Goal: Task Accomplishment & Management: Complete application form

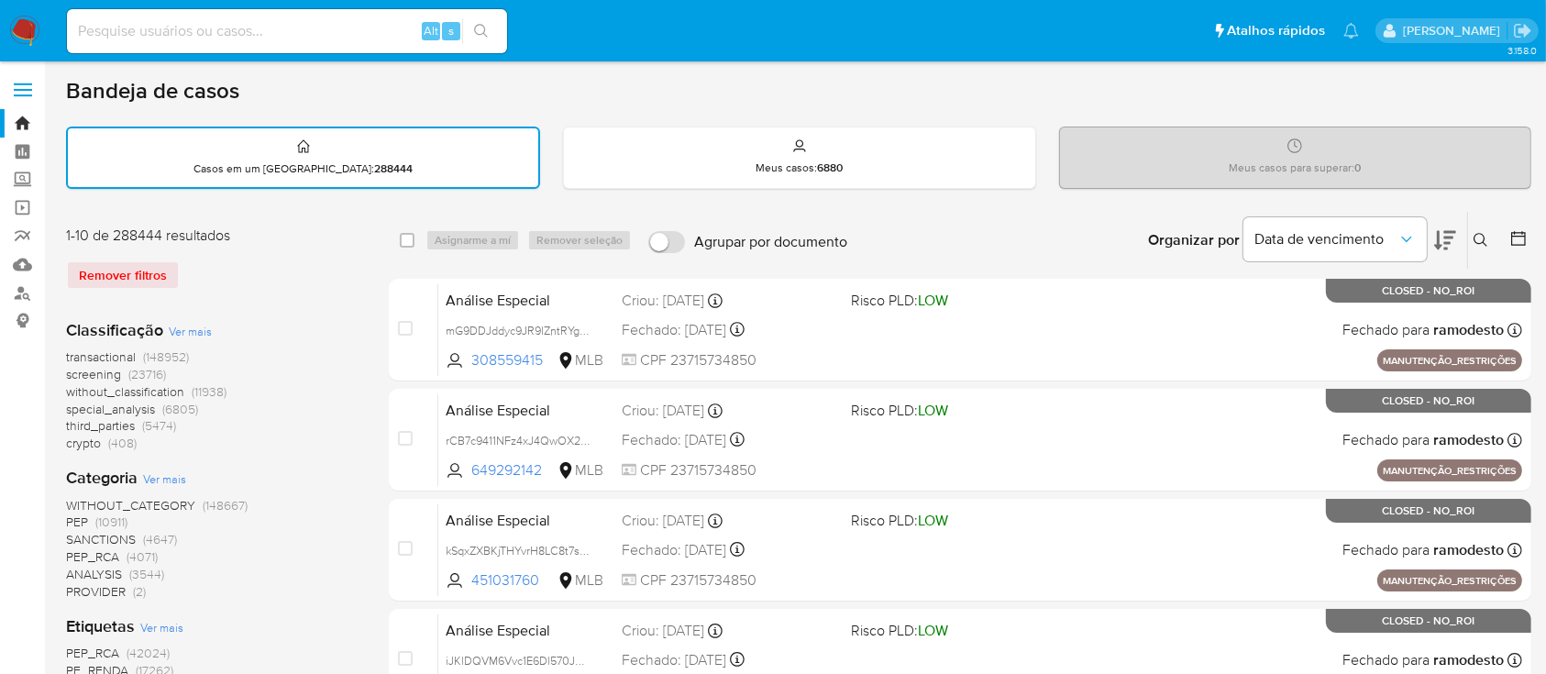
click at [22, 28] on img at bounding box center [24, 31] width 31 height 31
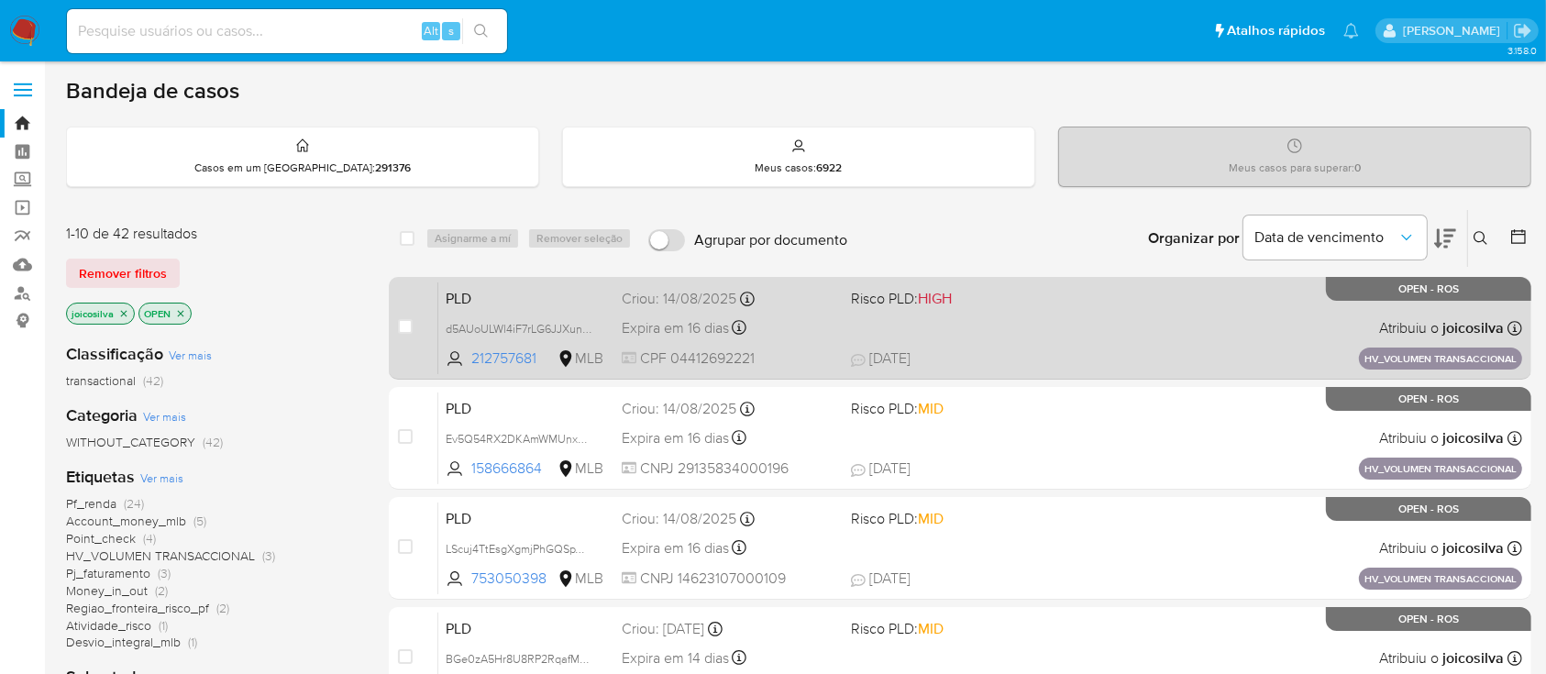
click at [1081, 295] on div "PLD d5AUoULWl4iF7rLG6JJXunCM 212757681 MLB Risco PLD: HIGH Criou: [DATE] Criou:…" at bounding box center [980, 327] width 1084 height 93
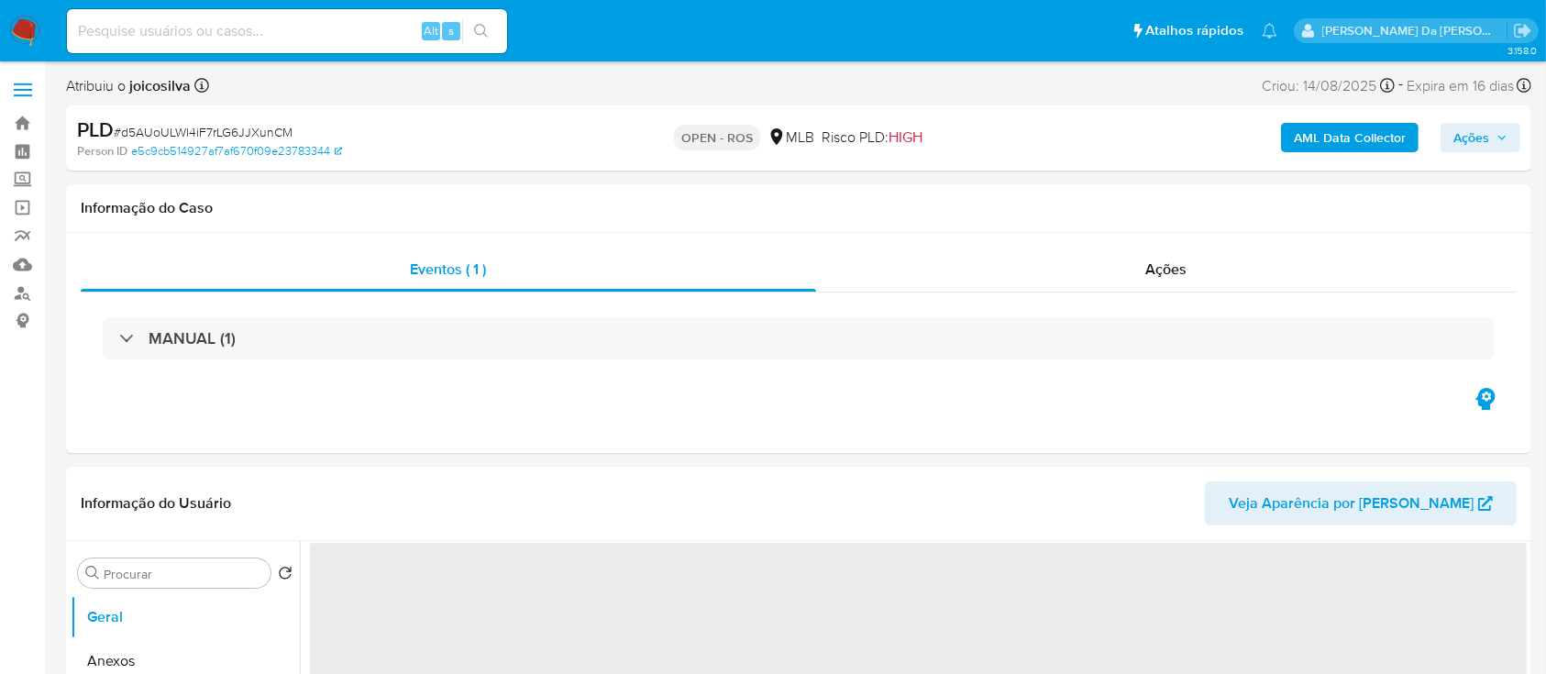
click at [245, 136] on span "# d5AUoULWl4iF7rLG6JJXunCM" at bounding box center [203, 132] width 179 height 18
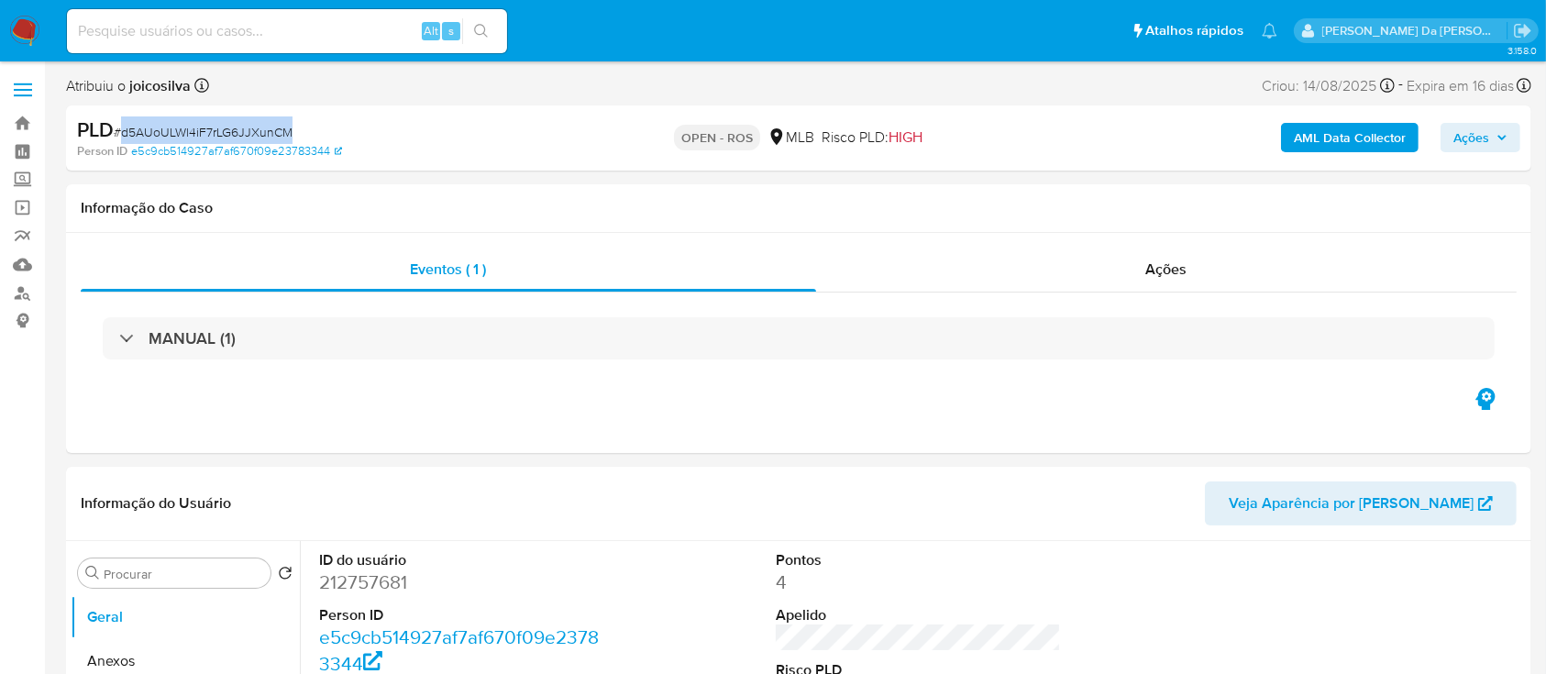
select select "10"
copy span "d5AUoULWl4iF7rLG6JJXunCM"
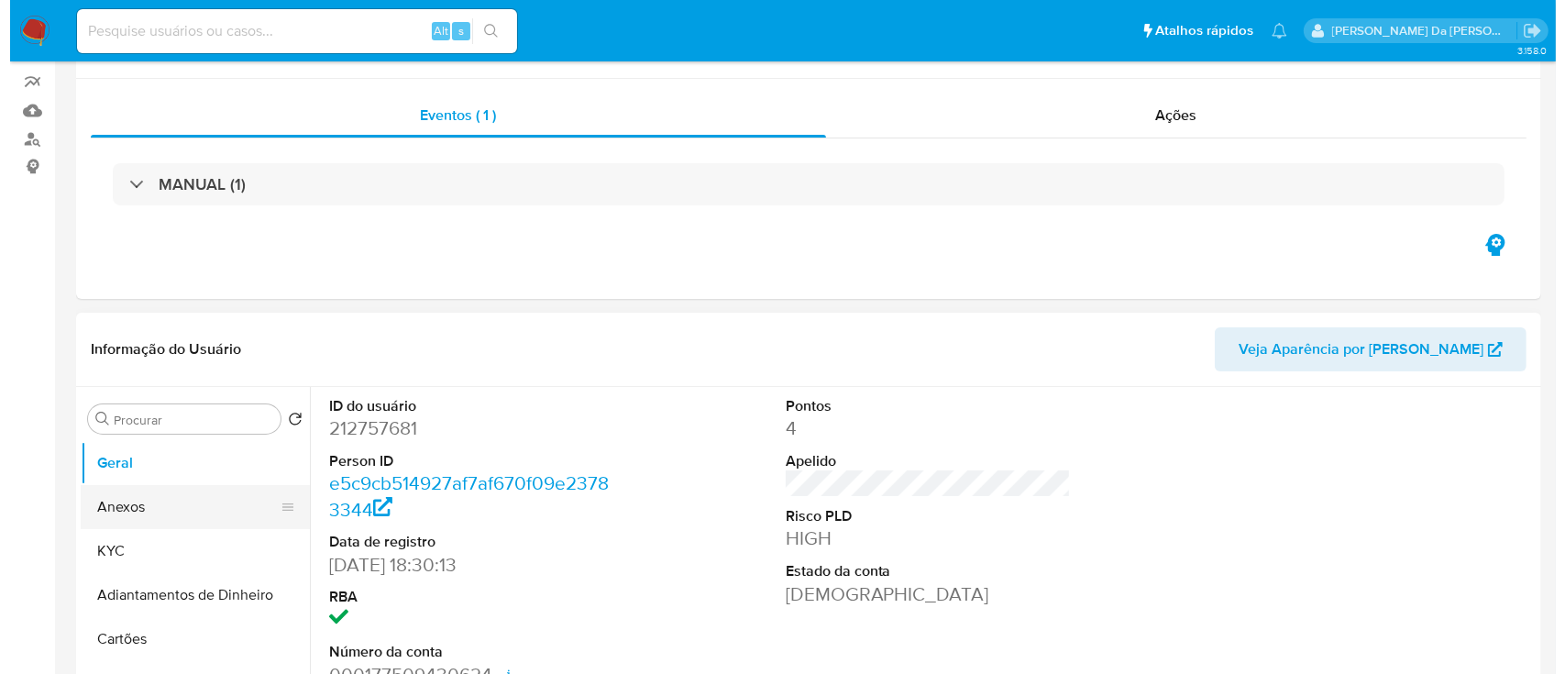
scroll to position [244, 0]
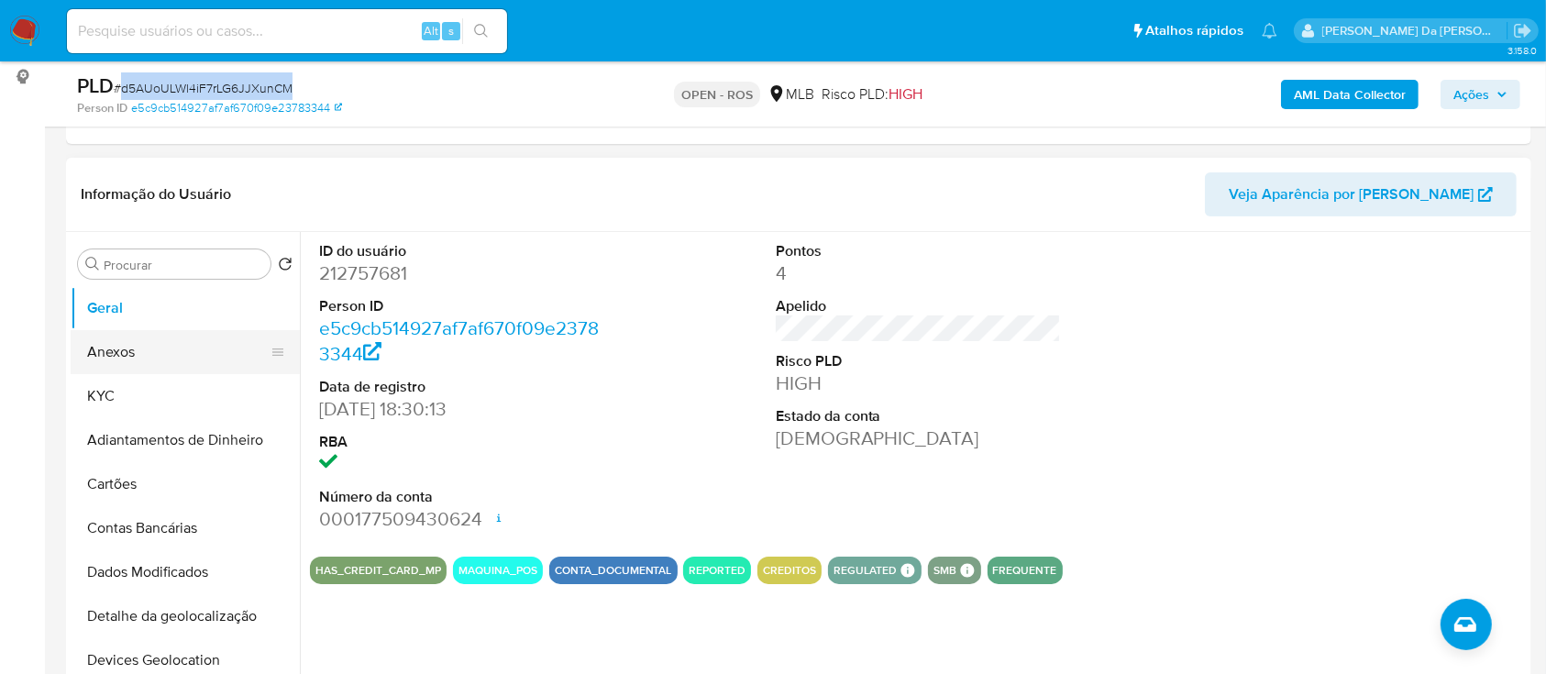
click at [122, 349] on button "Anexos" at bounding box center [178, 352] width 215 height 44
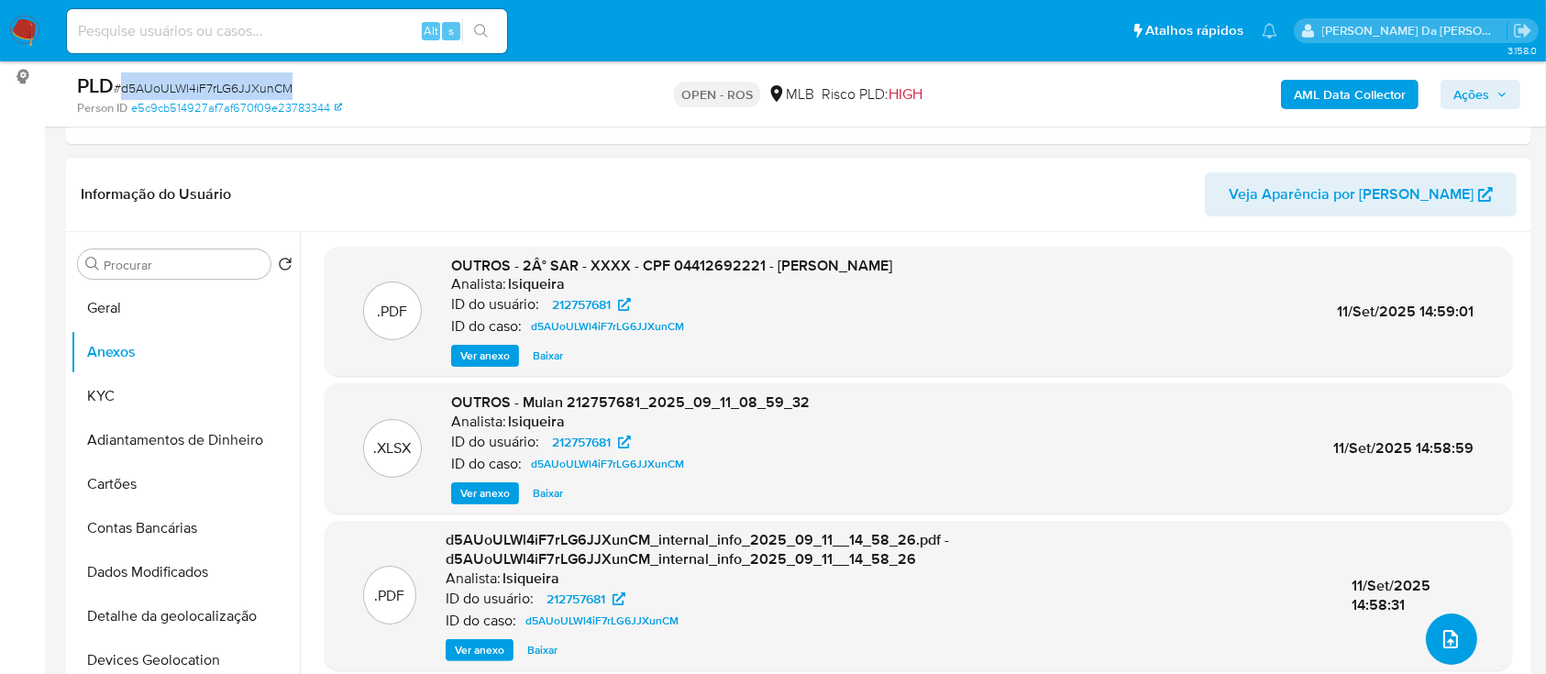
click at [1460, 642] on button "upload-file" at bounding box center [1451, 638] width 51 height 51
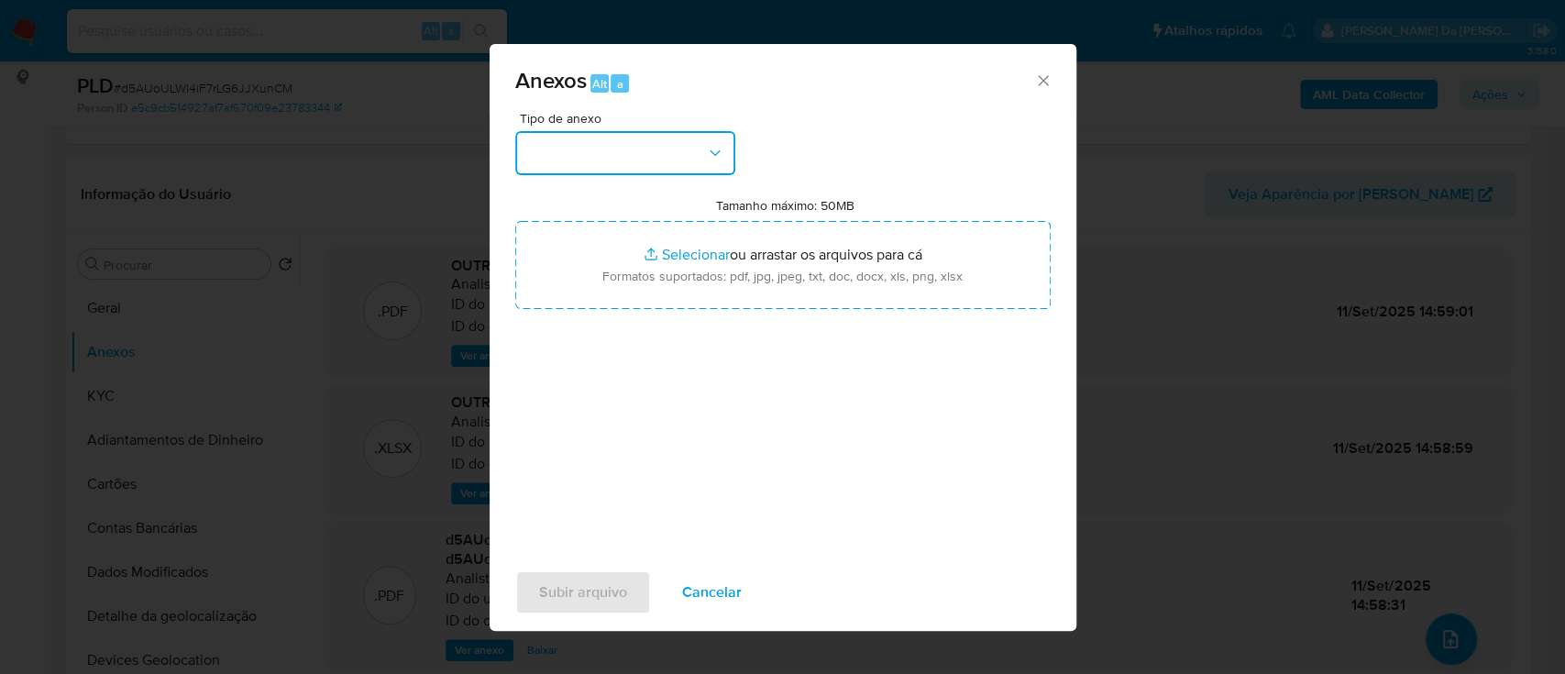
click at [634, 166] on button "button" at bounding box center [625, 153] width 220 height 44
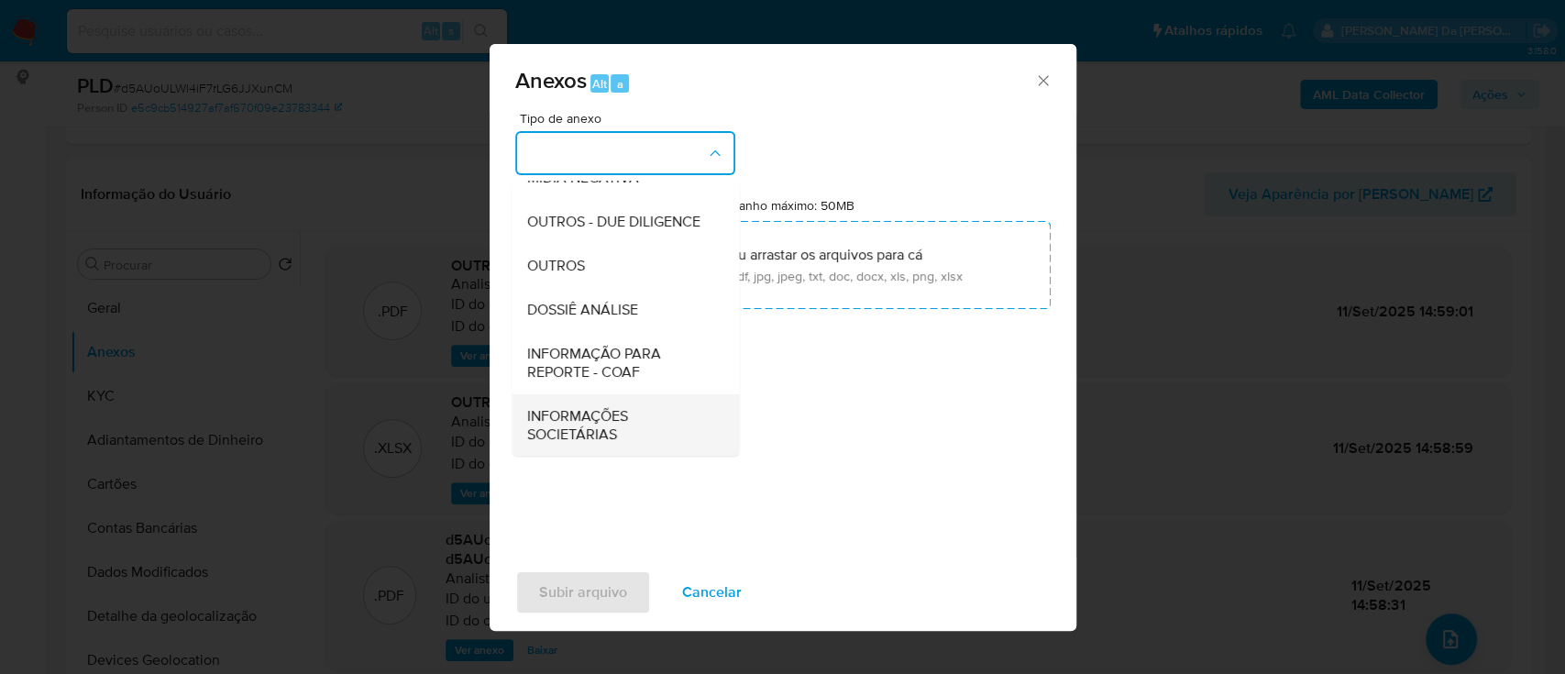
scroll to position [281, 0]
click at [645, 370] on span "INFORMAÇÃO PARA REPORTE - COAF" at bounding box center [619, 362] width 187 height 37
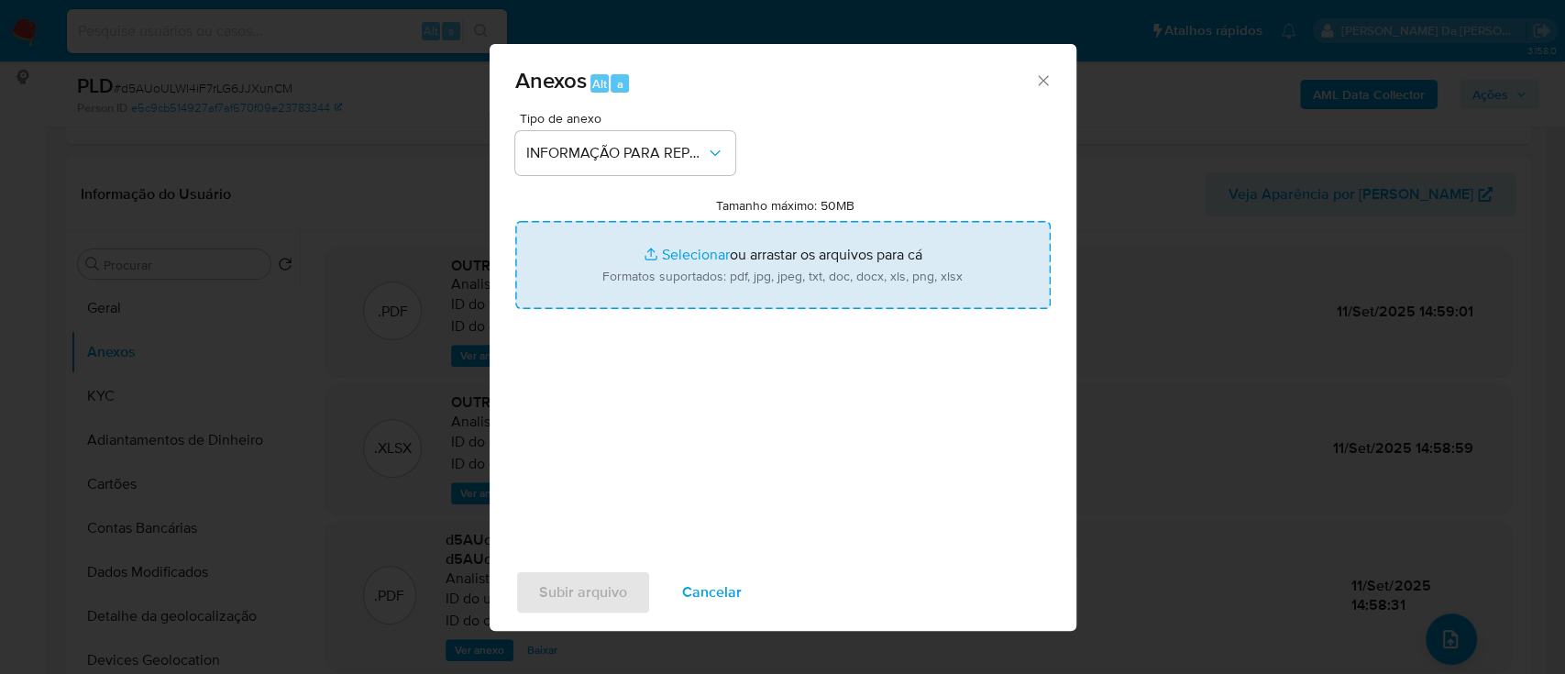
type input "C:\fakepath\2° SAR - d5AUoULWl4iF7rLG6JJXunCM - CPF 04412692221 - JOELCI JARDIM…"
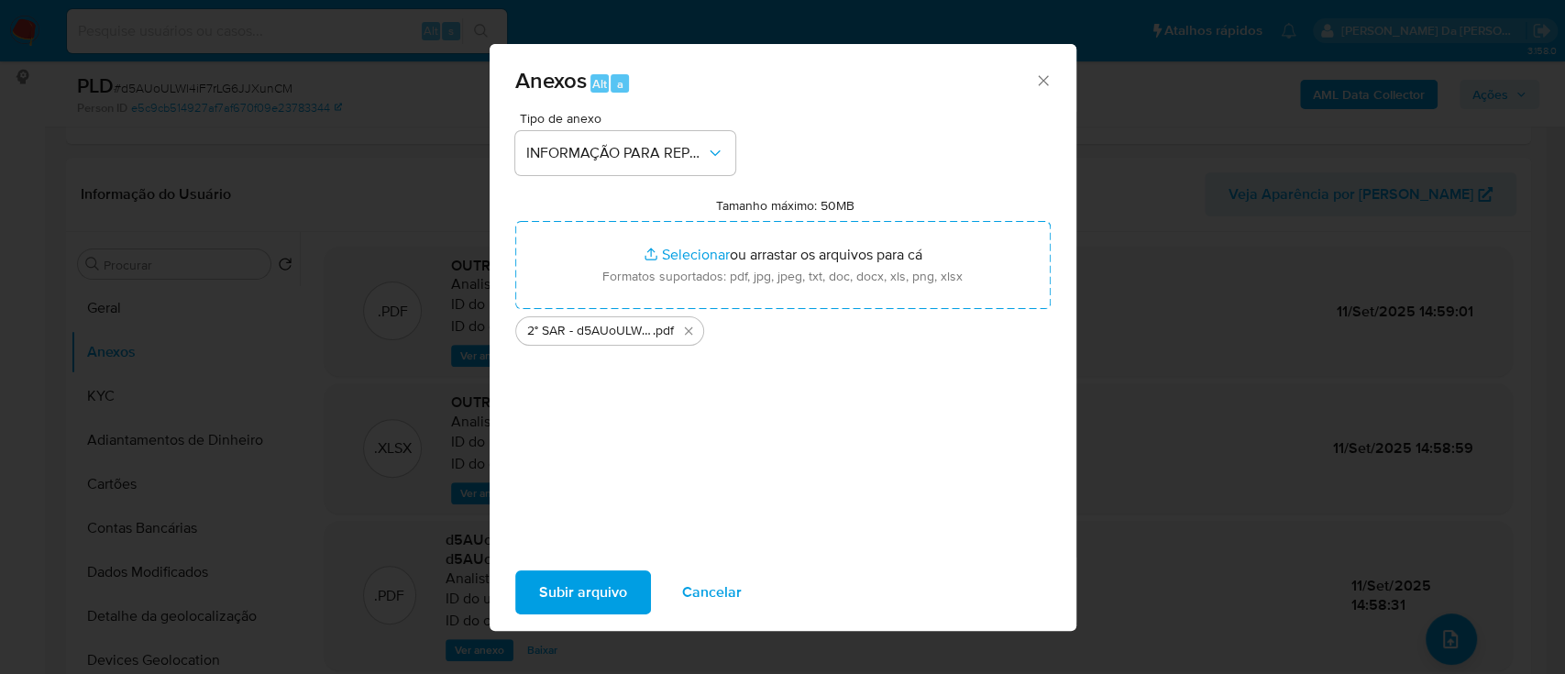
click at [598, 590] on span "Subir arquivo" at bounding box center [583, 592] width 88 height 40
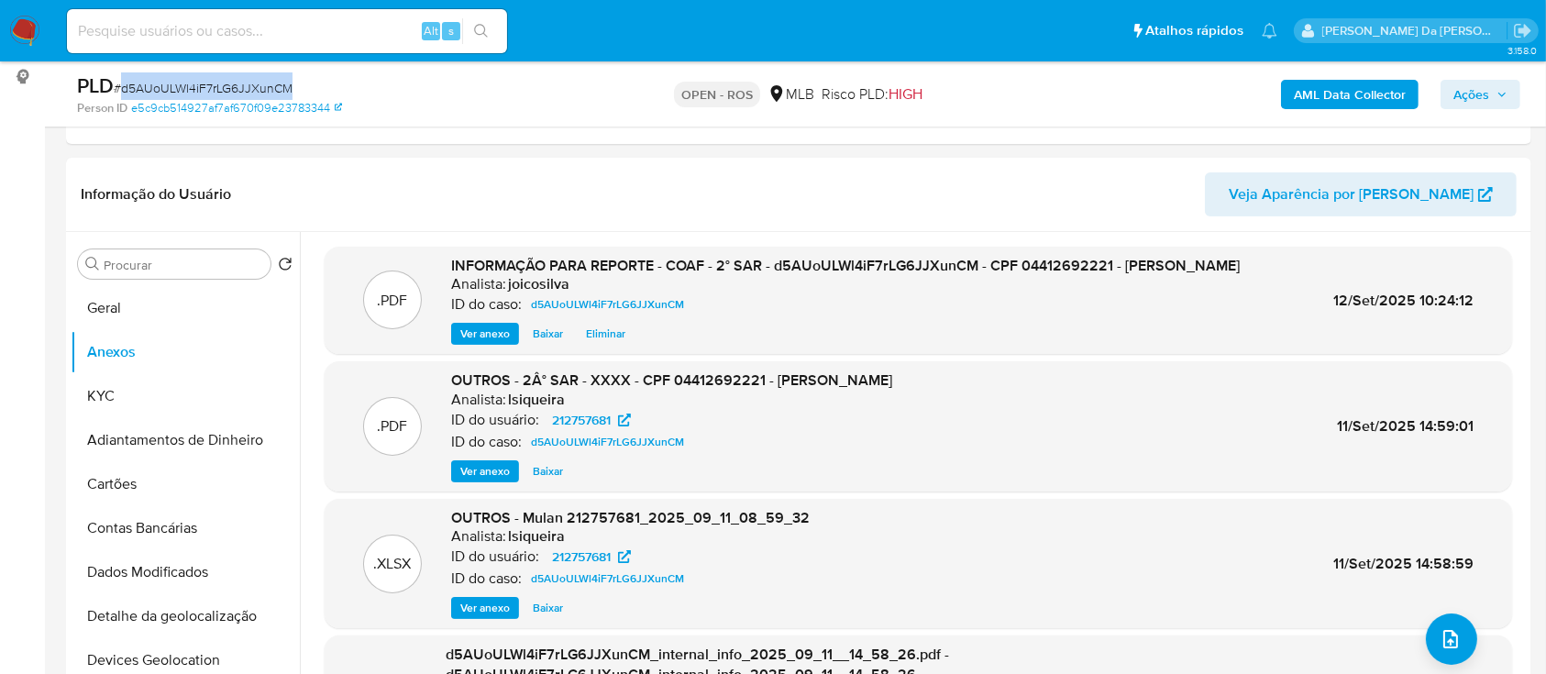
click at [1477, 96] on span "Ações" at bounding box center [1471, 94] width 36 height 29
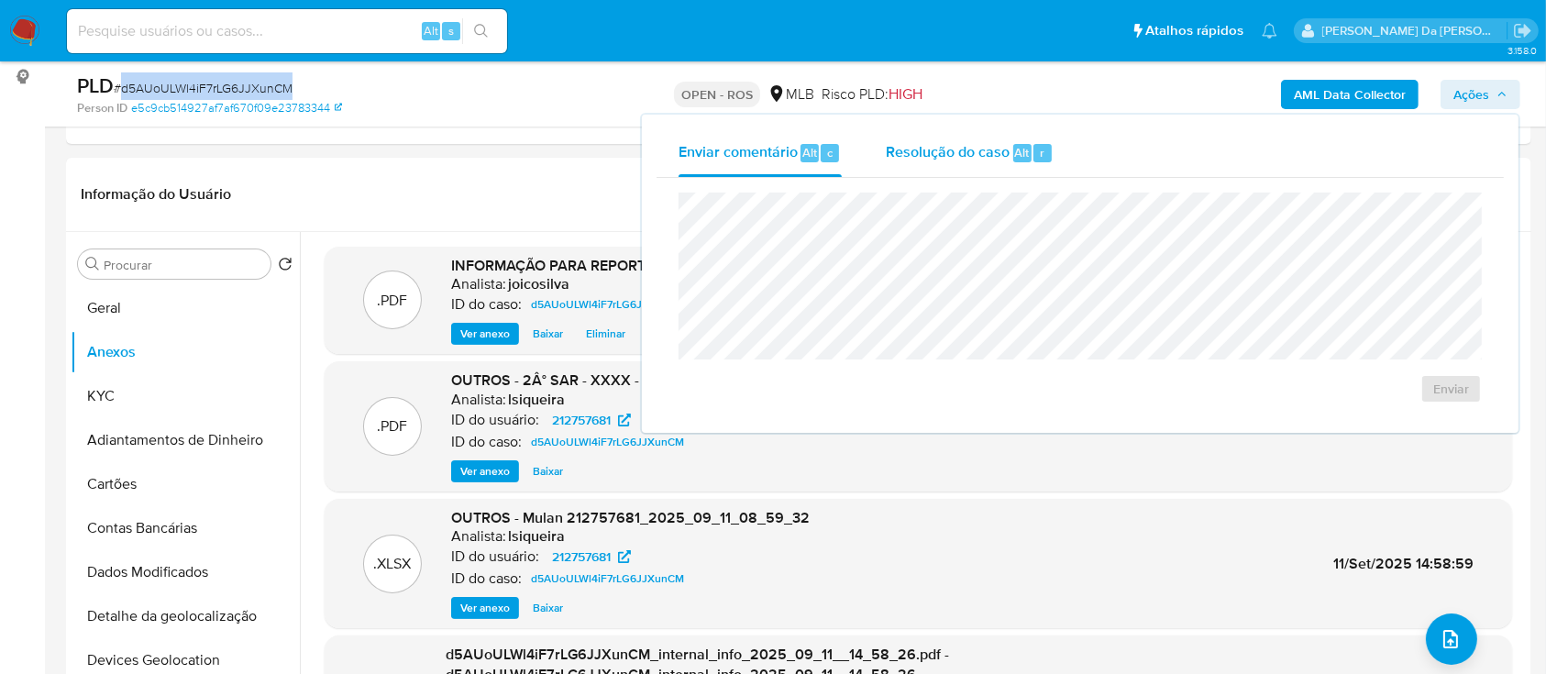
click at [903, 160] on span "Resolução do caso" at bounding box center [948, 151] width 124 height 21
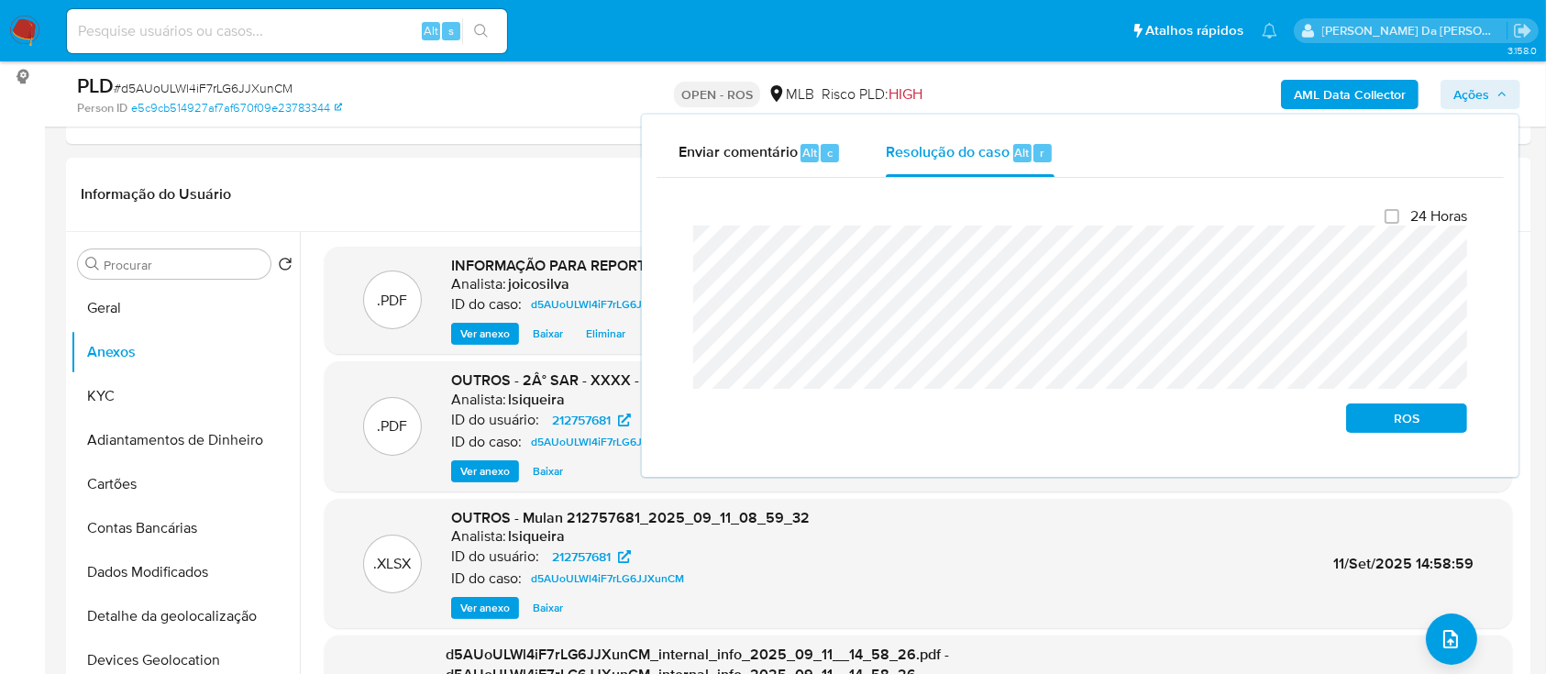
click at [655, 242] on div "Enviar comentário Alt c Resolução do caso Alt r Fechamento do caso 24 Horas ROS" at bounding box center [1080, 296] width 877 height 362
click at [1432, 425] on button "ROS" at bounding box center [1406, 417] width 121 height 29
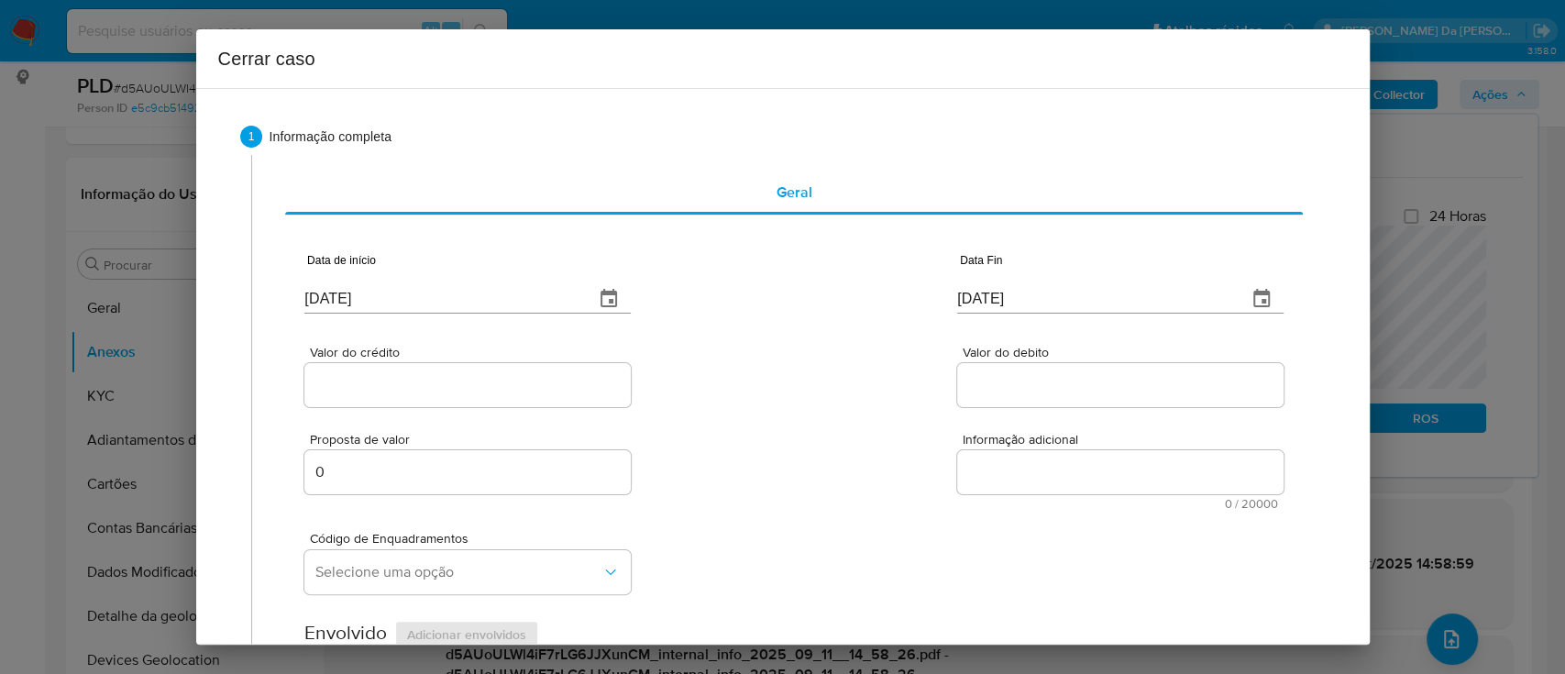
click at [1458, 312] on div "Cerrar caso 1 Informação completa Geral Data de início 12/09/2025 Data Fin 12/0…" at bounding box center [782, 337] width 1565 height 674
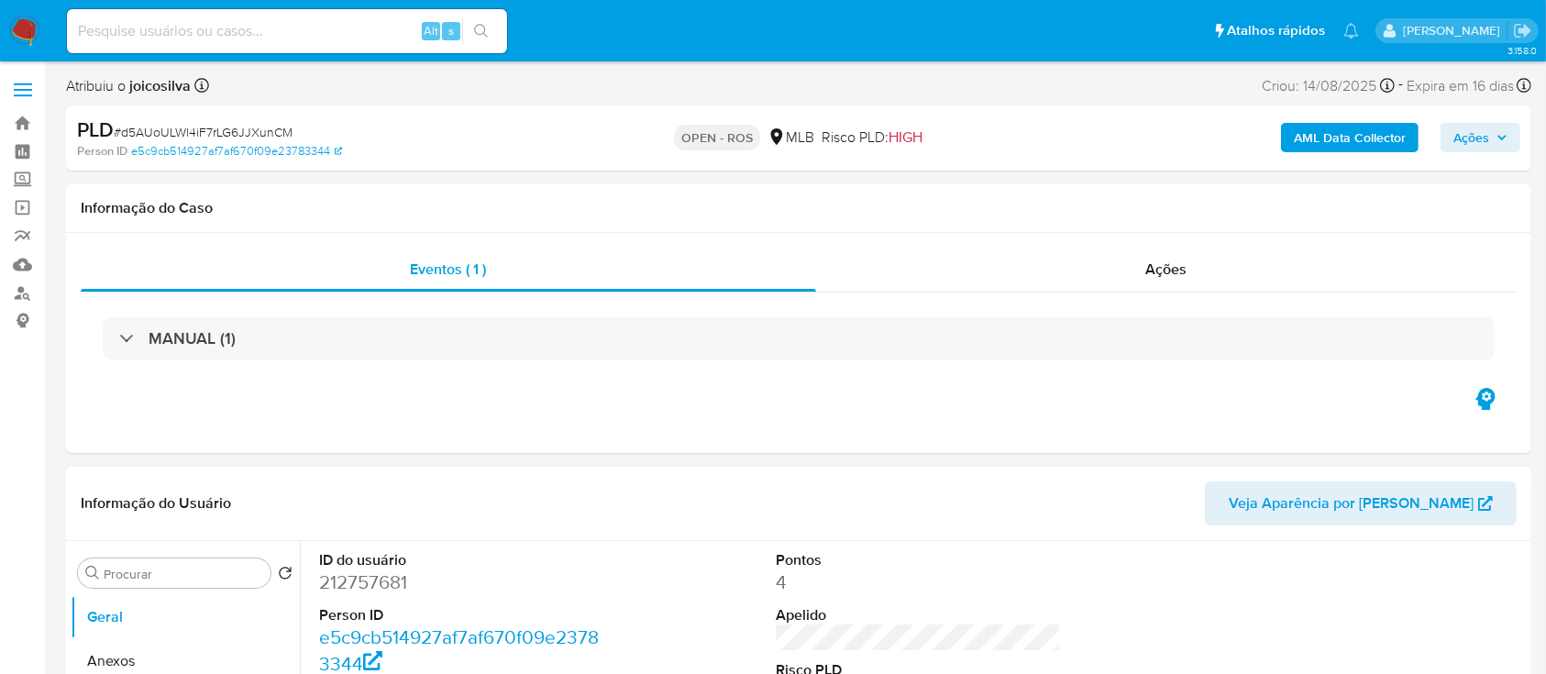
select select "10"
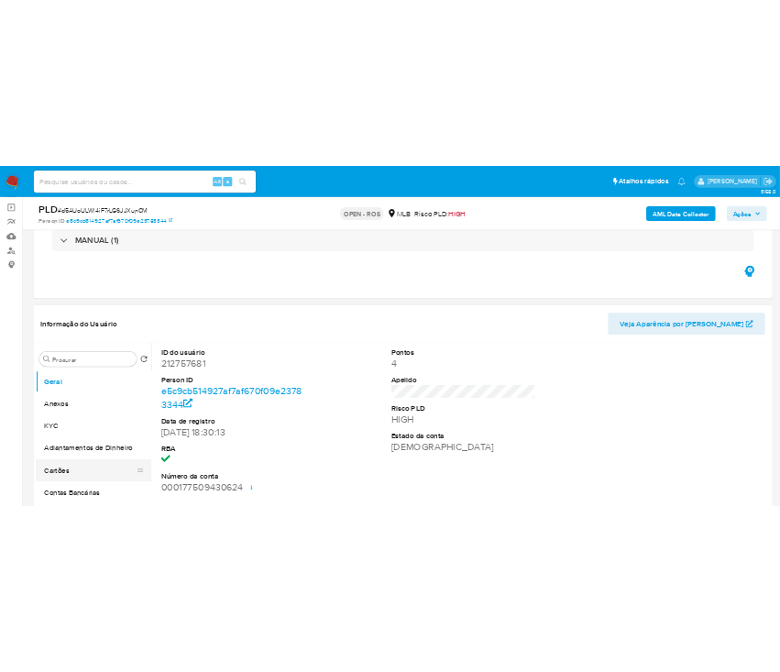
scroll to position [244, 0]
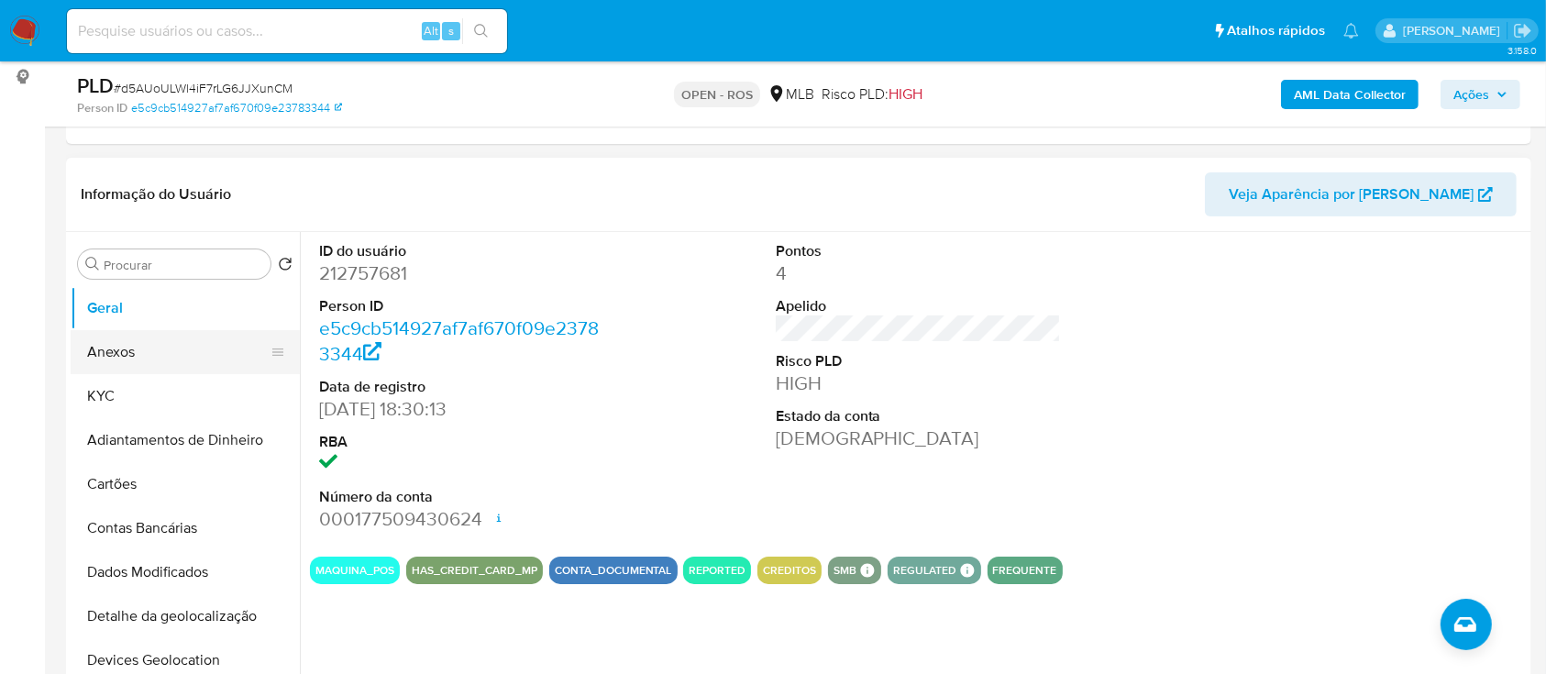
click at [125, 363] on button "Anexos" at bounding box center [178, 352] width 215 height 44
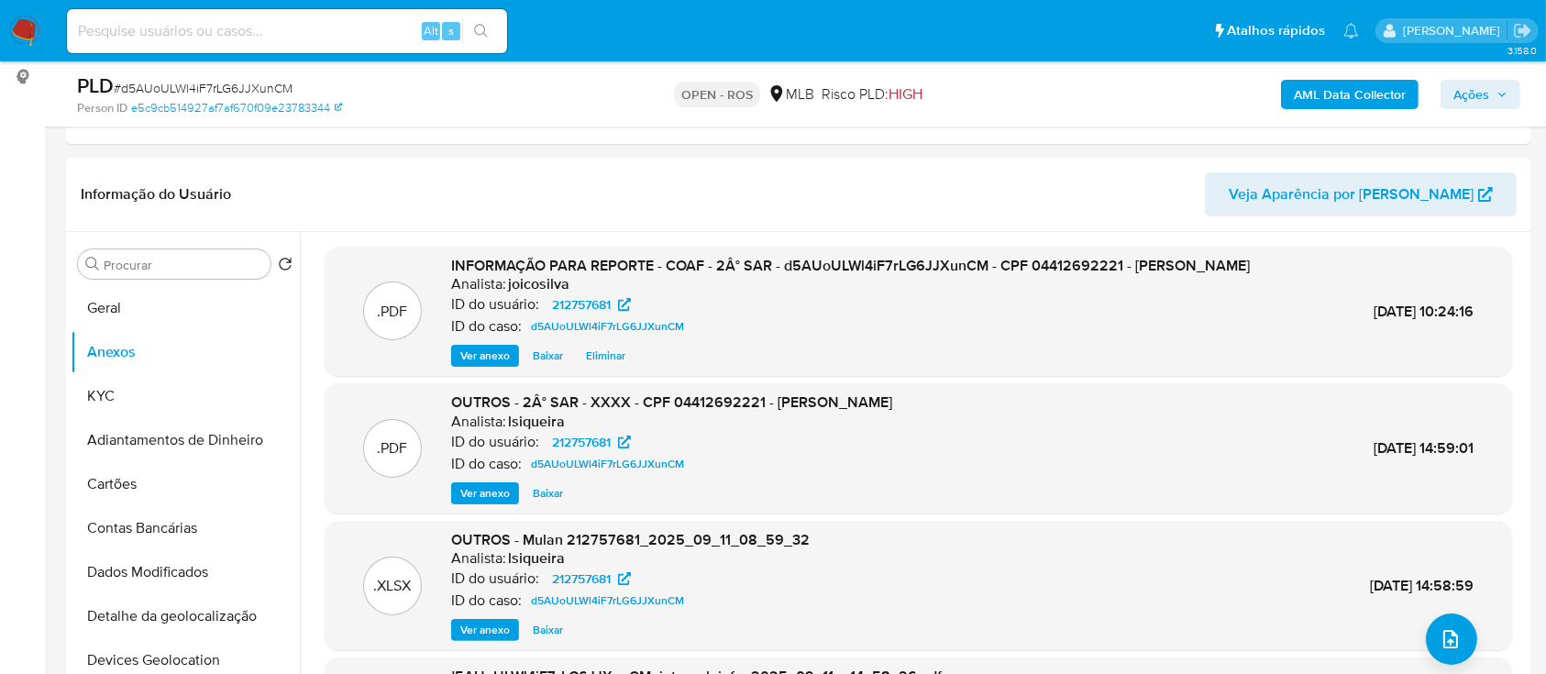
drag, startPoint x: 1493, startPoint y: 94, endPoint x: 1488, endPoint y: 107, distance: 14.5
click at [1496, 94] on span "Ações" at bounding box center [1480, 95] width 54 height 26
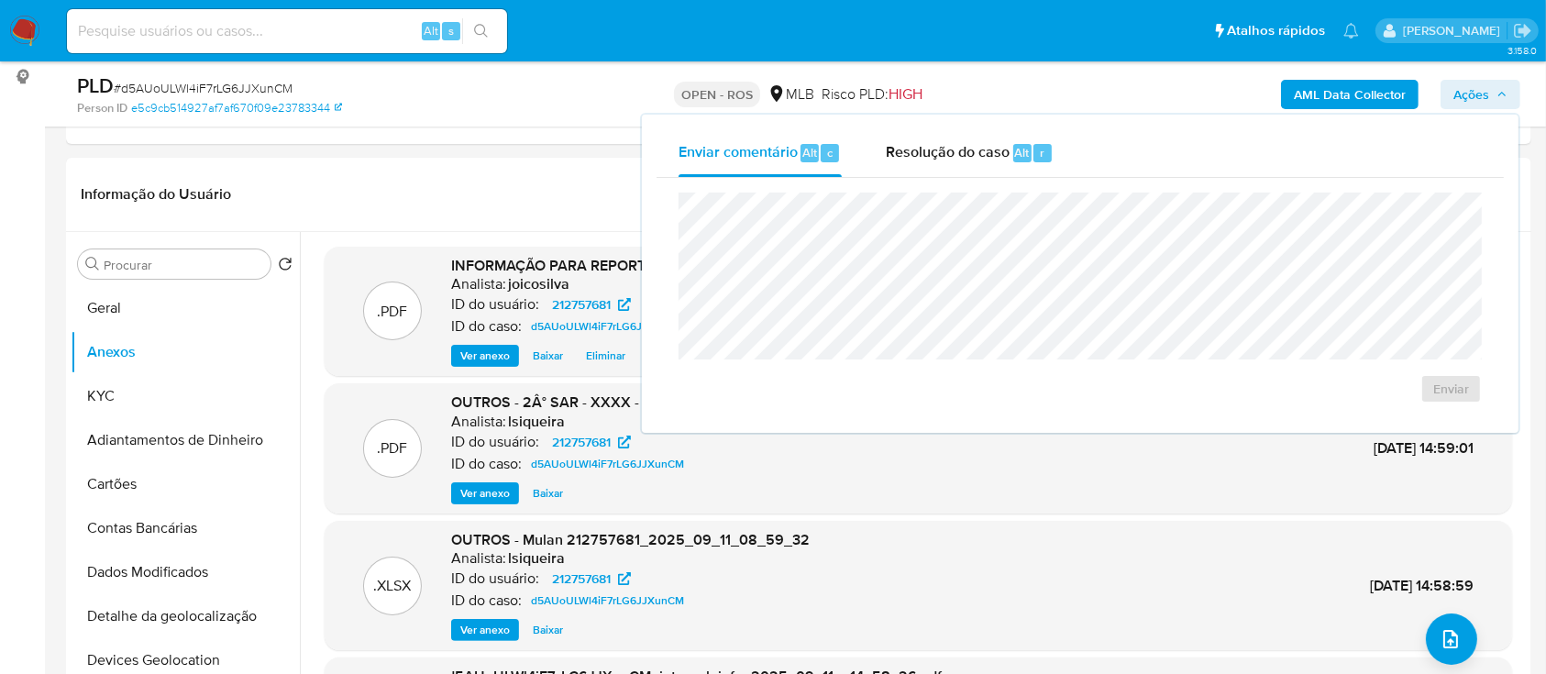
drag, startPoint x: 939, startPoint y: 173, endPoint x: 933, endPoint y: 184, distance: 12.3
click at [943, 173] on div "Resolução do caso Alt r" at bounding box center [970, 153] width 168 height 48
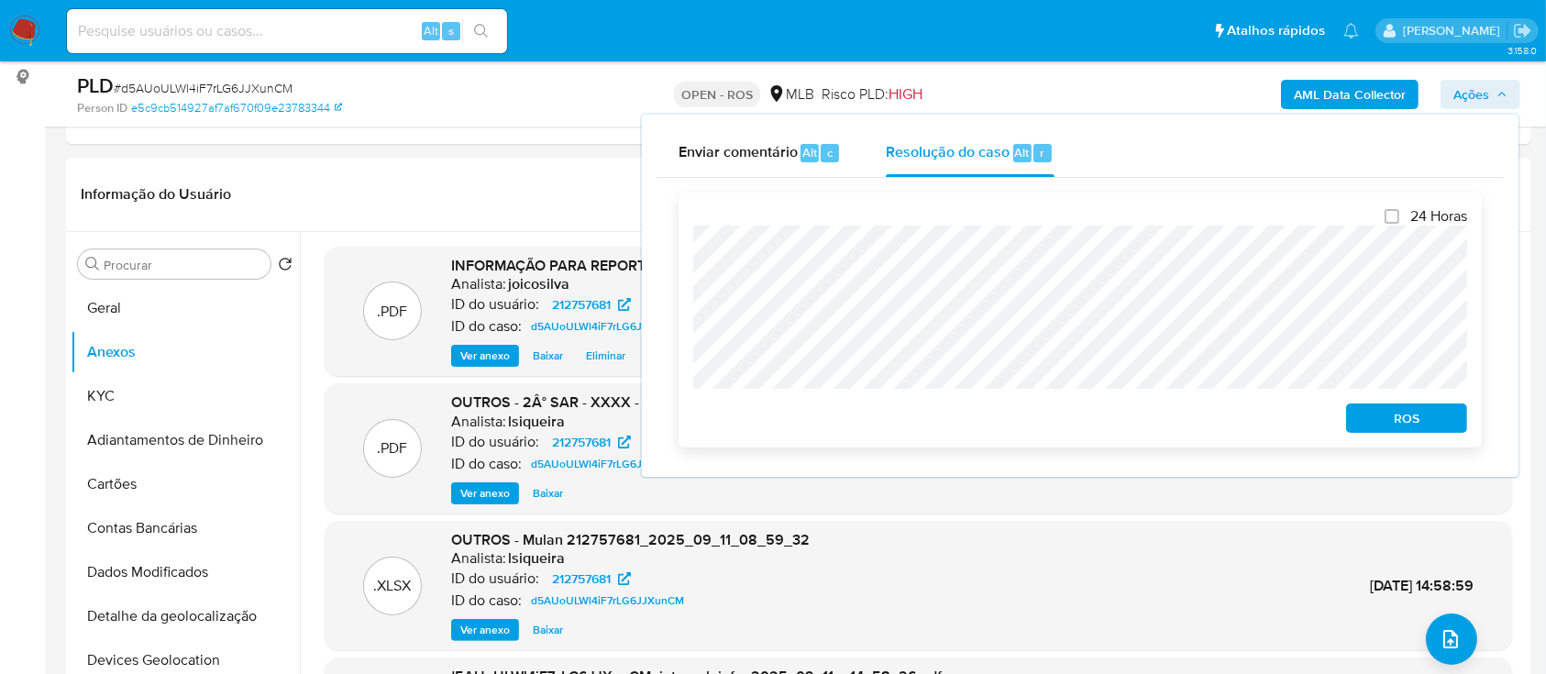
click at [1429, 427] on span "ROS" at bounding box center [1406, 418] width 95 height 26
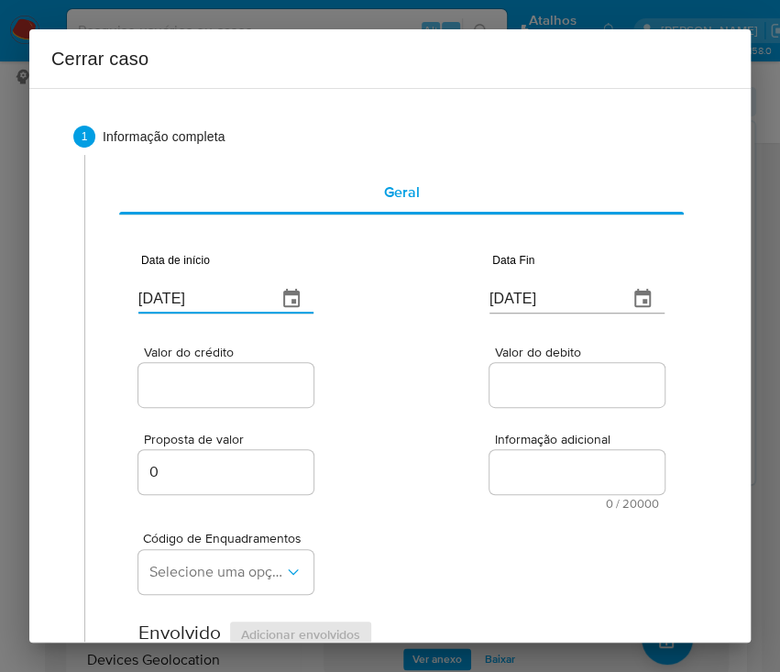
click at [217, 291] on input "12/09/2025" at bounding box center [200, 298] width 124 height 29
paste input "01/07"
type input "01/07/2025"
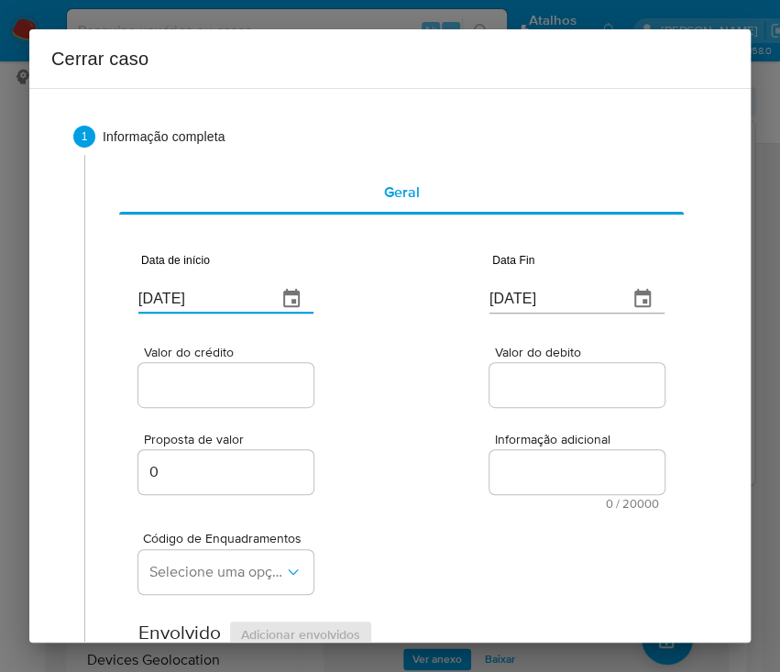
drag, startPoint x: 590, startPoint y: 512, endPoint x: 502, endPoint y: 573, distance: 108.1
click at [589, 513] on div "Código de Enquadramentos Selecione uma opção" at bounding box center [401, 556] width 526 height 92
click at [535, 297] on input "12/09/2025" at bounding box center [552, 298] width 124 height 29
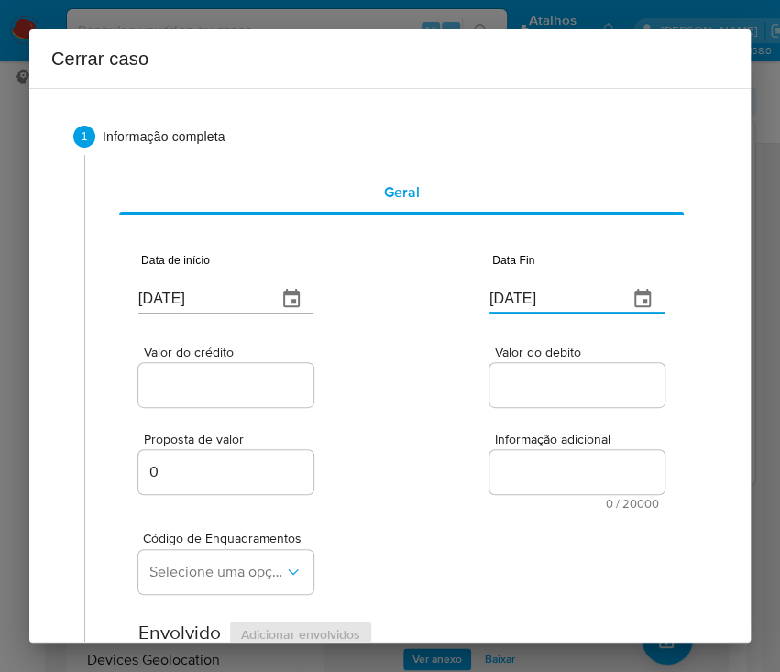
paste input "09"
type input "09/09/2025"
click at [403, 403] on div "Valor do crédito Valor do debito" at bounding box center [401, 367] width 526 height 87
click at [231, 384] on input "Valor do crédito" at bounding box center [228, 385] width 180 height 24
click at [220, 390] on input "Valor do crédito" at bounding box center [228, 385] width 180 height 24
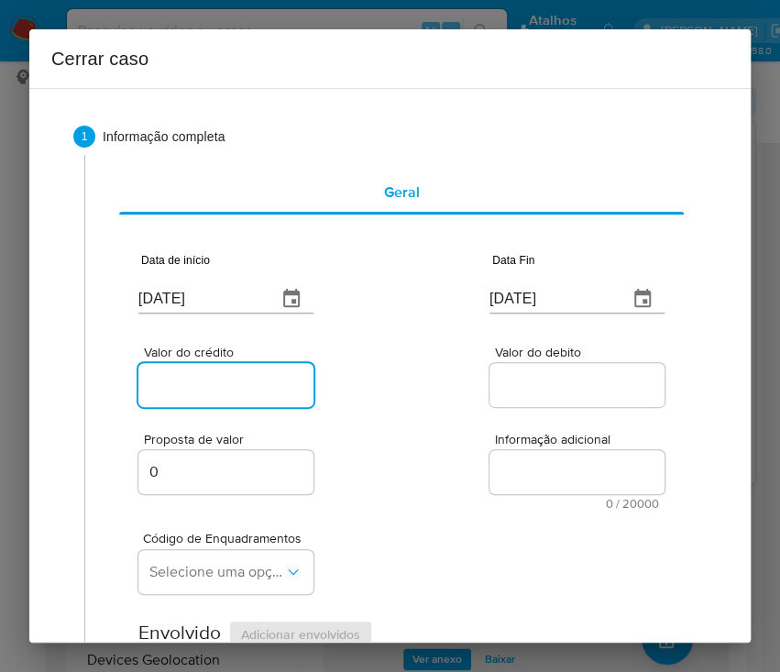
paste input "R$558.338"
type input "R$558.338"
click at [447, 461] on div "Proposta de valor 0 Informação adicional 0 / 20000 20000 caracteres restantes" at bounding box center [401, 460] width 526 height 99
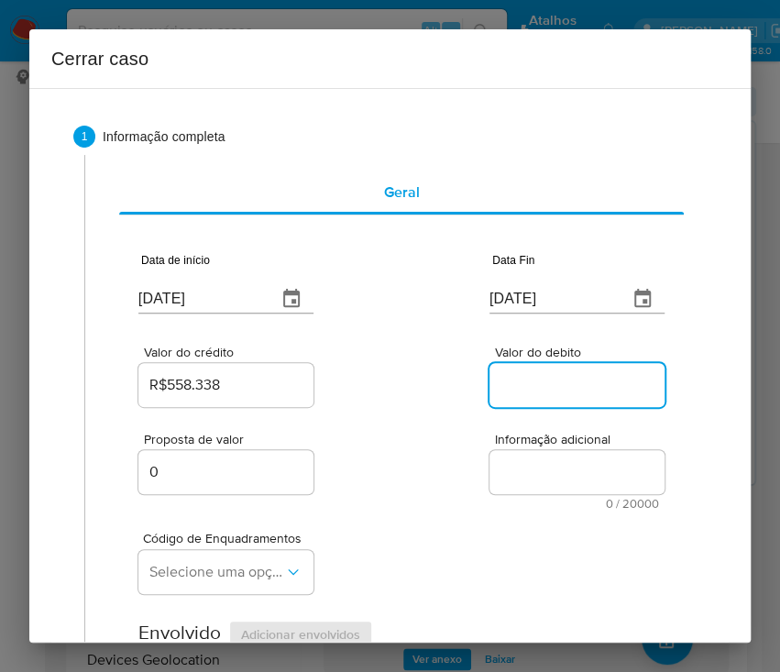
click at [505, 386] on input "Valor do debito" at bounding box center [580, 385] width 180 height 24
paste input "R$612.844"
type input "R$612.844"
click at [466, 579] on div "Código de Enquadramentos Selecione uma opção" at bounding box center [401, 556] width 526 height 92
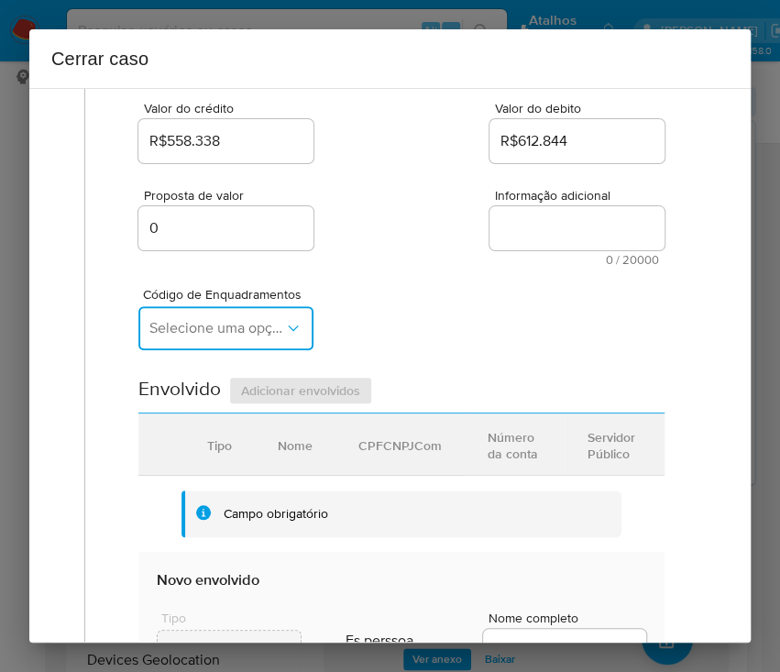
click at [237, 324] on span "Selecione uma opção" at bounding box center [216, 328] width 135 height 18
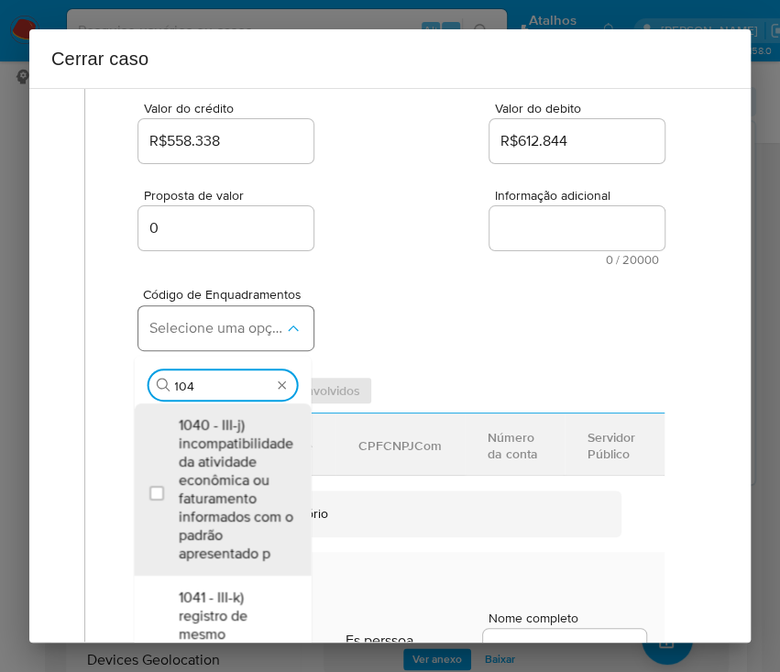
type input "1045"
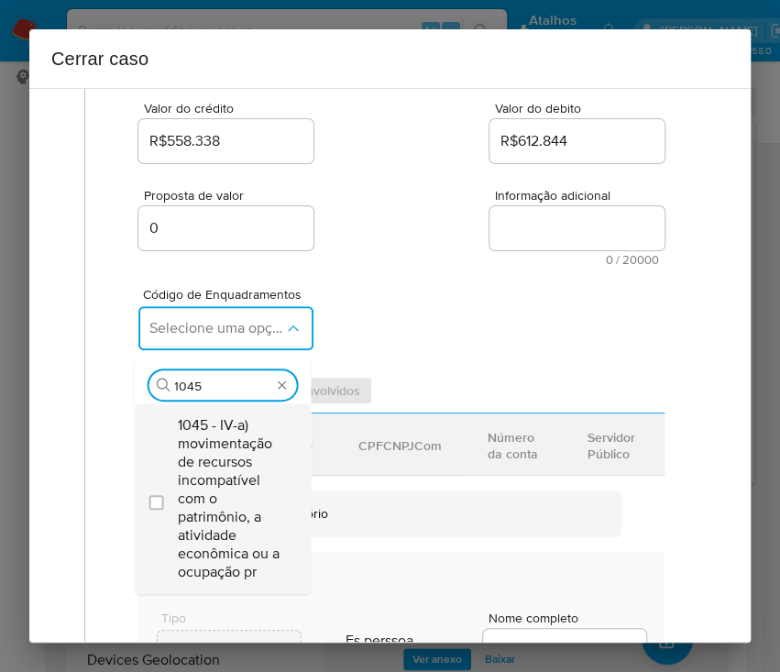
click at [227, 484] on span "1045 - IV-a) movimentação de recursos incompatível com o patrimônio, a atividad…" at bounding box center [231, 498] width 107 height 165
checkbox input "true"
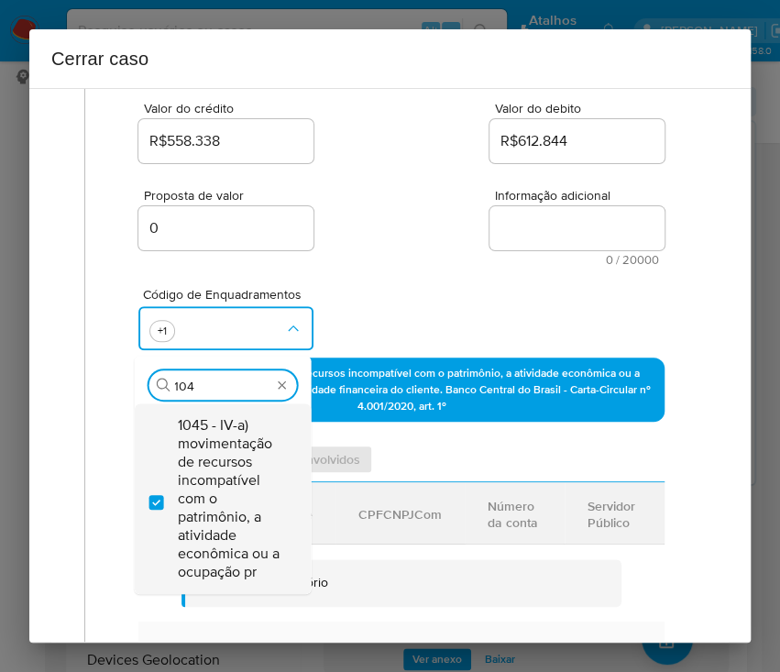
scroll to position [0, 0]
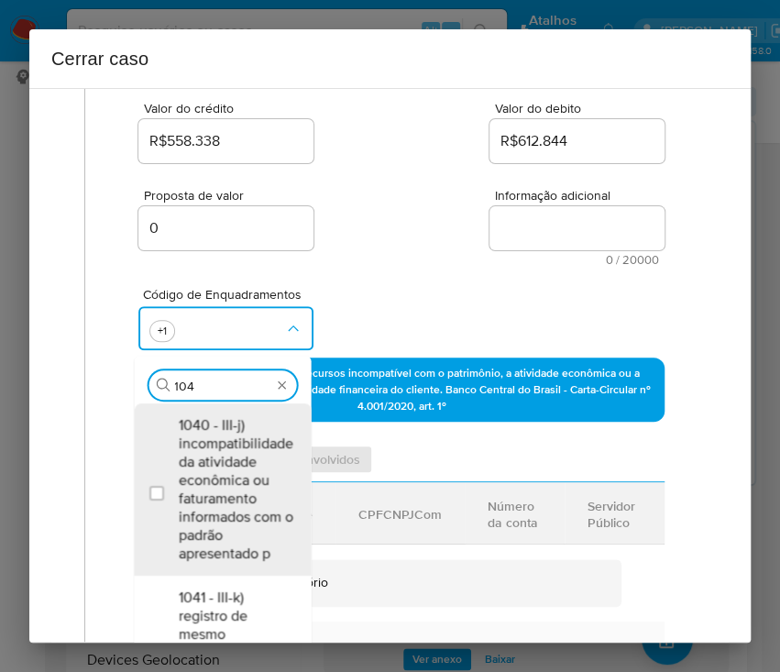
type input "1047"
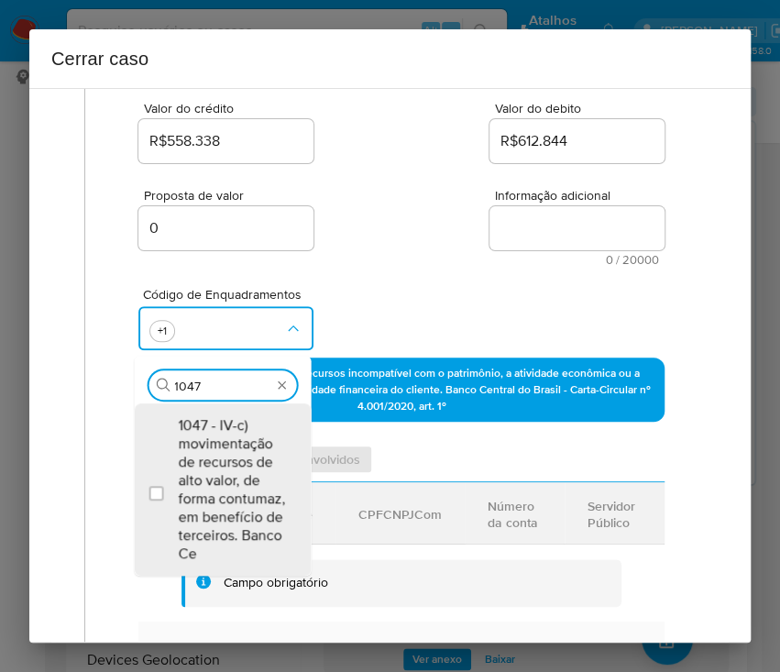
click at [227, 484] on span "1047 - IV-c) movimentação de recursos de alto valor, de forma contumaz, em bene…" at bounding box center [231, 489] width 107 height 147
checkbox input "true"
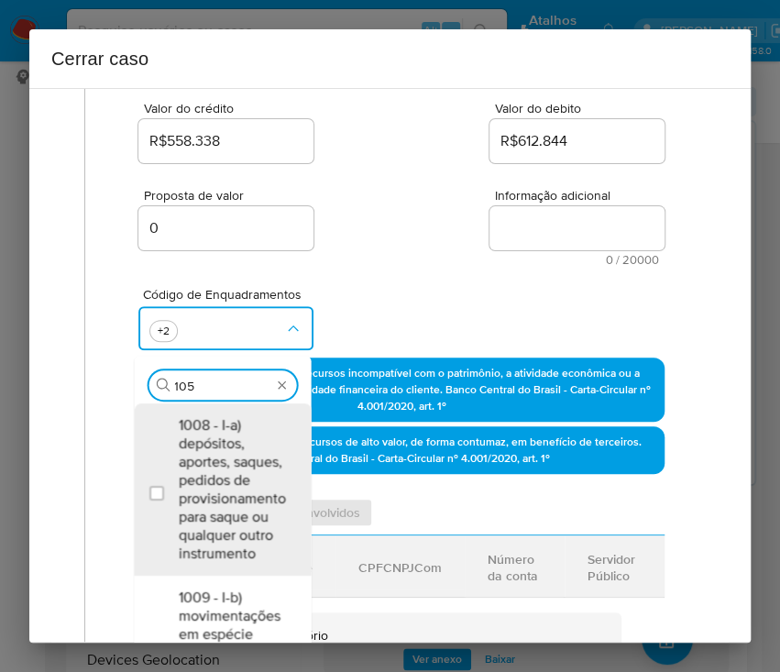
type input "1055"
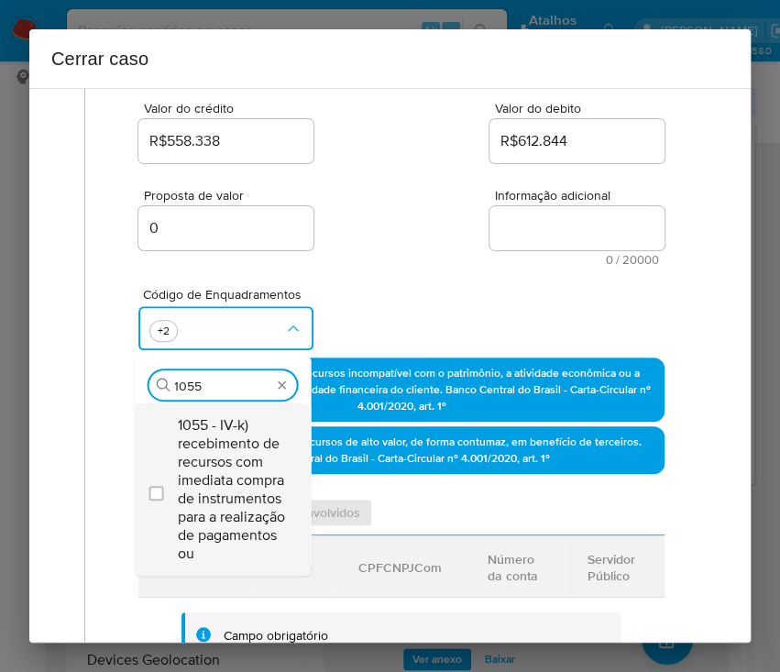
click at [223, 473] on span "1055 - IV-k) recebimento de recursos com imediata compra de instrumentos para a…" at bounding box center [231, 489] width 107 height 147
checkbox input "true"
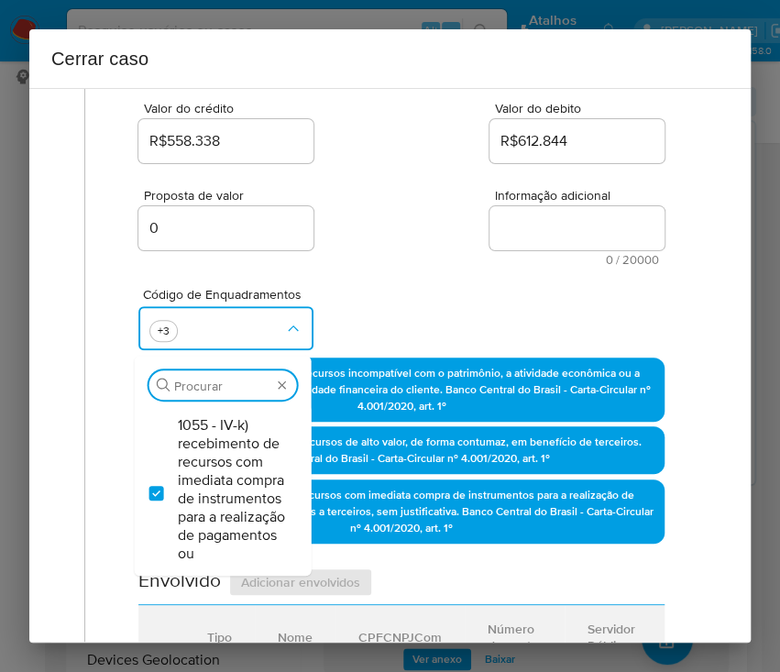
click at [342, 113] on div "Valor do crédito R$558.338 Valor do debito R$612.844" at bounding box center [401, 123] width 526 height 87
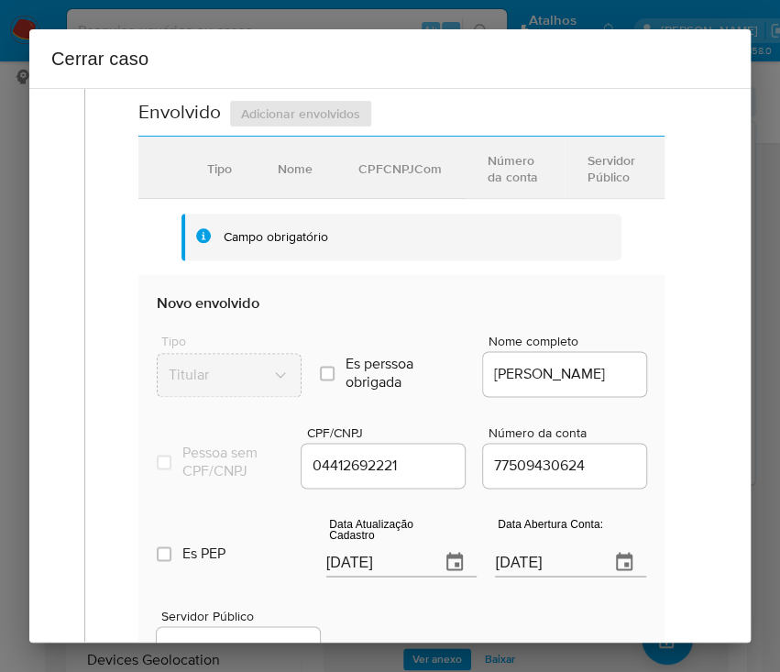
scroll to position [733, 0]
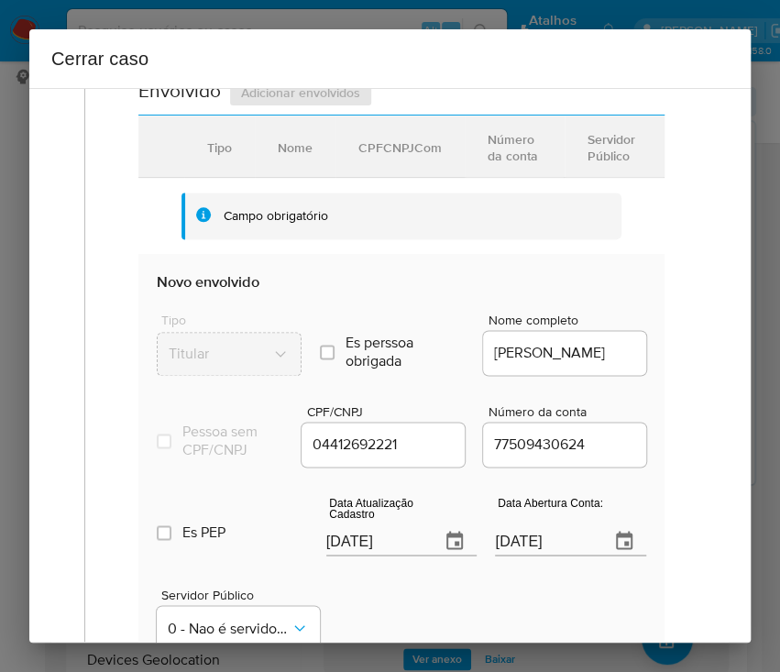
click at [366, 556] on input "12/09/2025" at bounding box center [376, 540] width 100 height 29
paste input "9/08"
type input "19/08/2025"
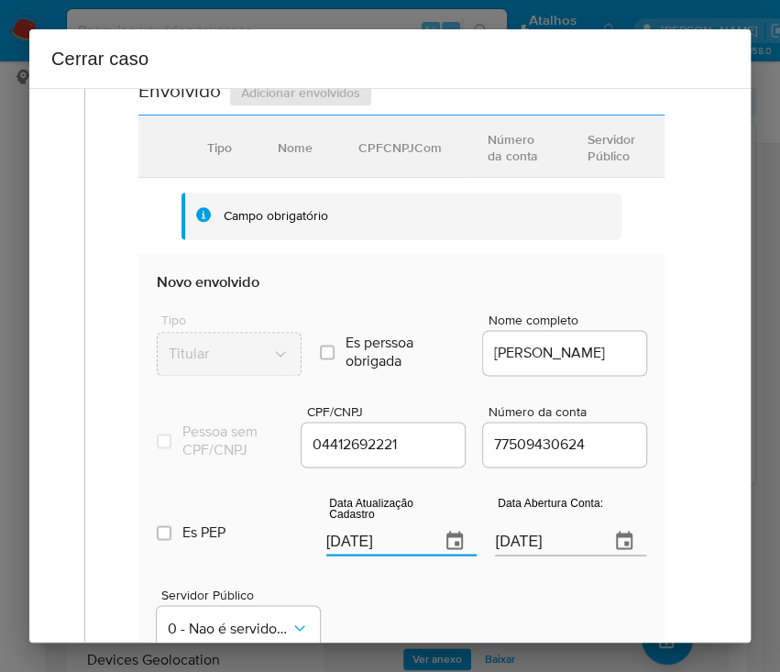
click at [361, 617] on div "Servidor Público 0 - Nao é servidor/Nao possui informacao" at bounding box center [402, 612] width 490 height 92
click at [535, 554] on input "05/05/2020" at bounding box center [545, 540] width 100 height 29
click at [421, 609] on div "Servidor Público 0 - Nao é servidor/Nao possui informacao" at bounding box center [402, 612] width 490 height 92
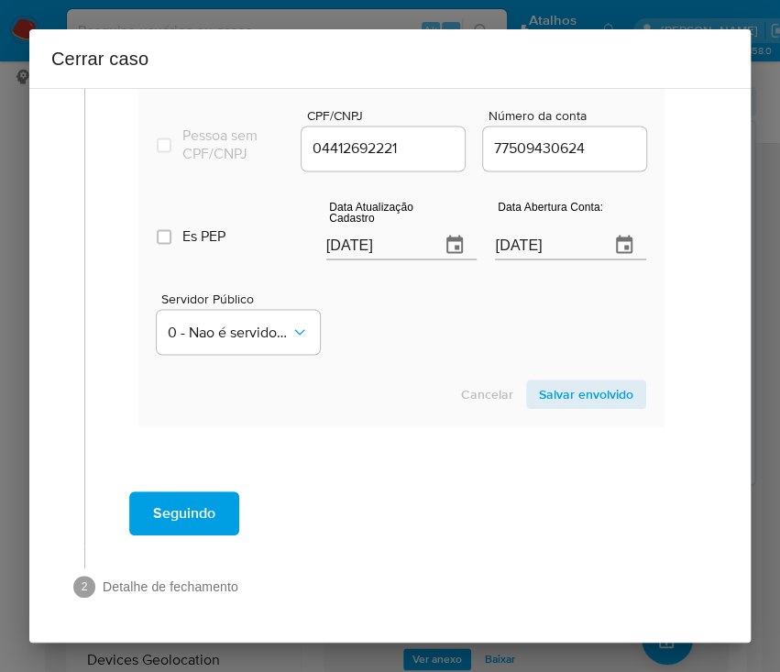
click at [587, 388] on span "Salvar envolvido" at bounding box center [586, 394] width 94 height 26
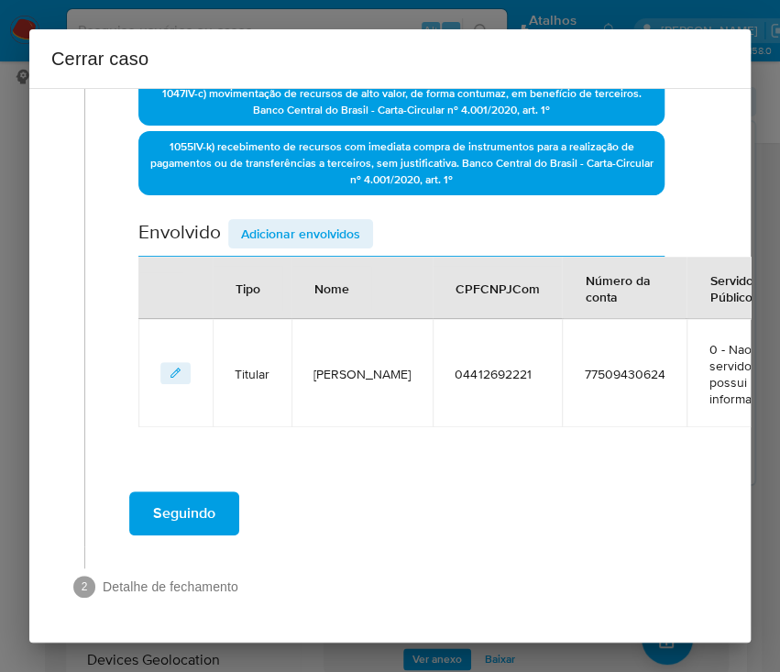
scroll to position [609, 0]
click at [284, 221] on span "Adicionar envolvidos" at bounding box center [300, 234] width 119 height 26
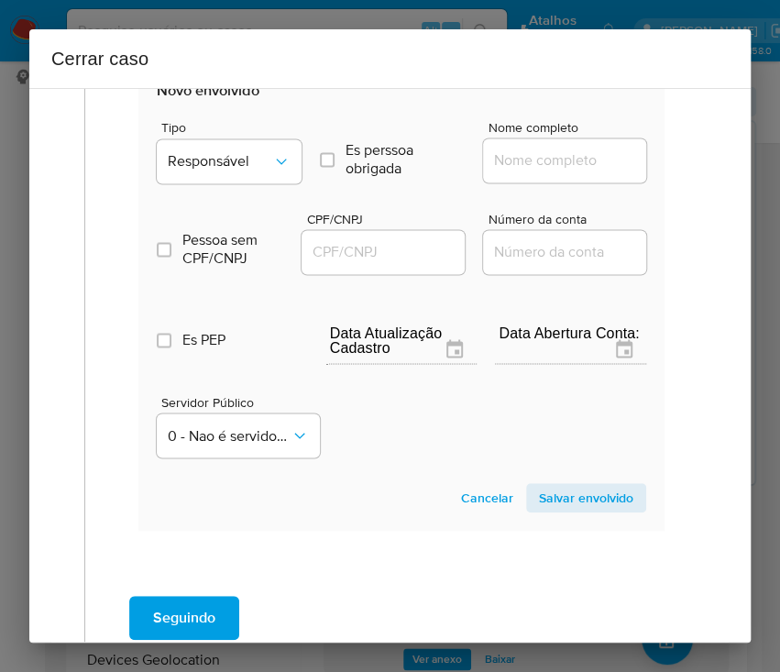
scroll to position [976, 0]
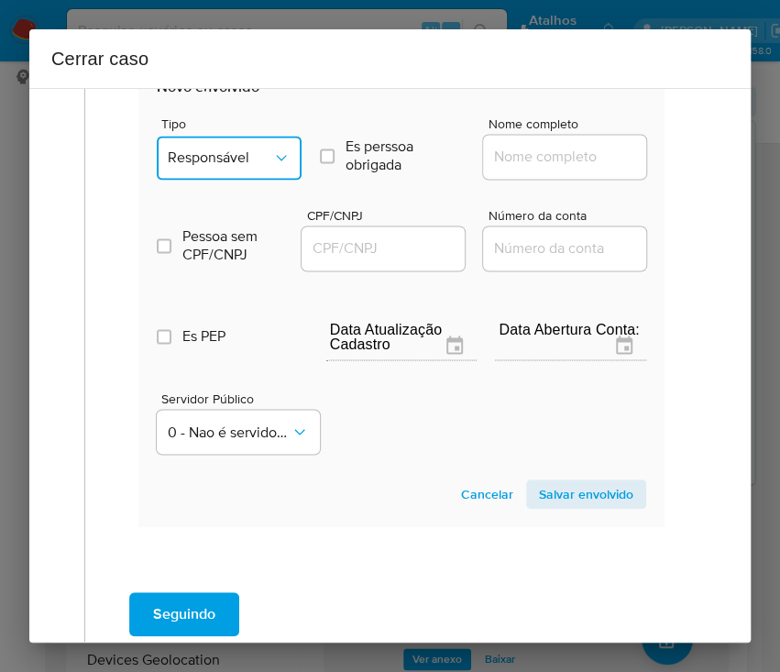
click at [250, 149] on span "Responsável" at bounding box center [220, 158] width 105 height 18
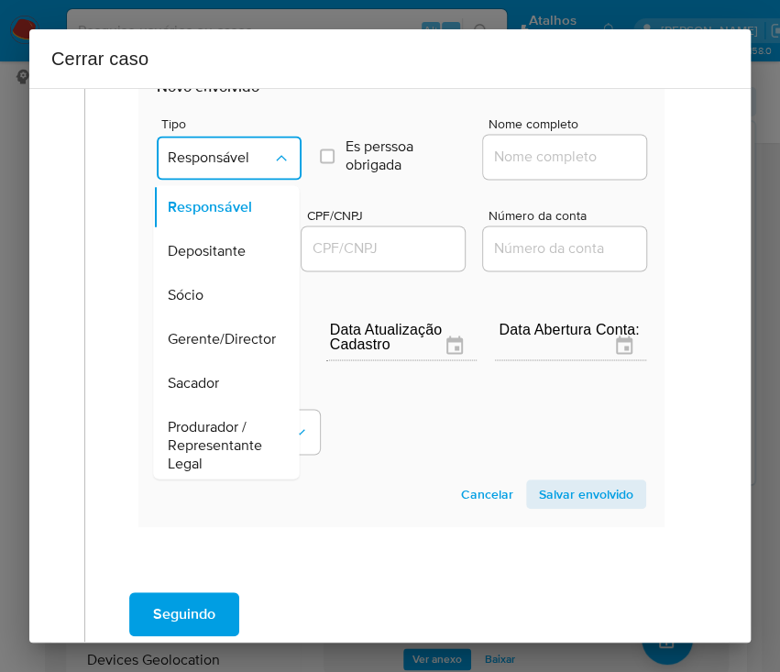
scroll to position [326, 0]
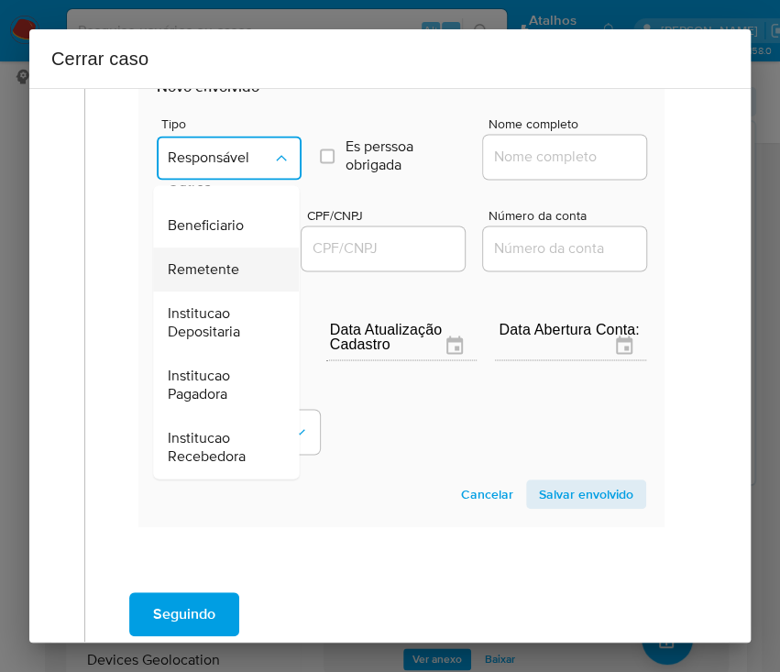
click at [214, 266] on span "Remetente" at bounding box center [204, 269] width 72 height 18
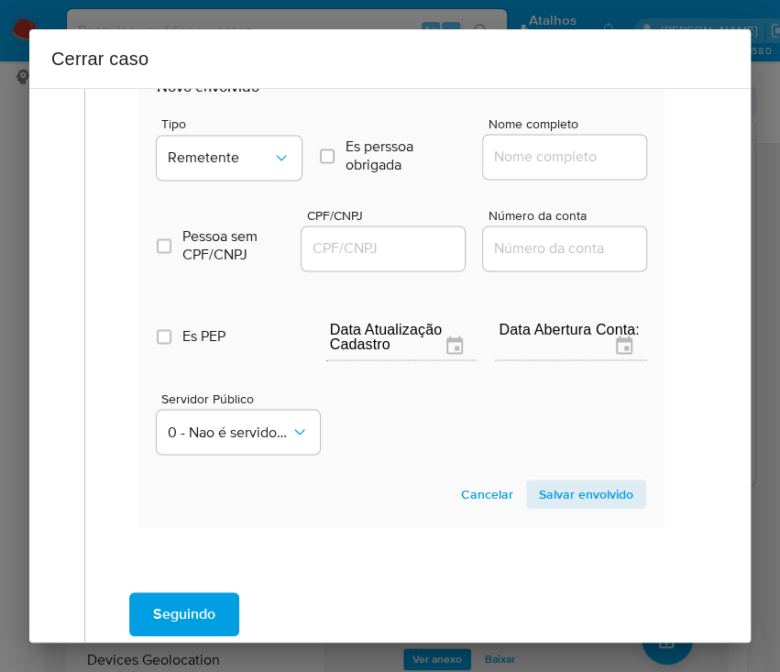
click at [504, 158] on input "Nome completo" at bounding box center [573, 157] width 180 height 24
paste input "J. J. Pereira Ltda, 41544069000163"
drag, startPoint x: 513, startPoint y: 166, endPoint x: 579, endPoint y: 169, distance: 66.1
click at [579, 169] on div "J. J. Pereira Ltda, 41544069000163" at bounding box center [564, 157] width 163 height 44
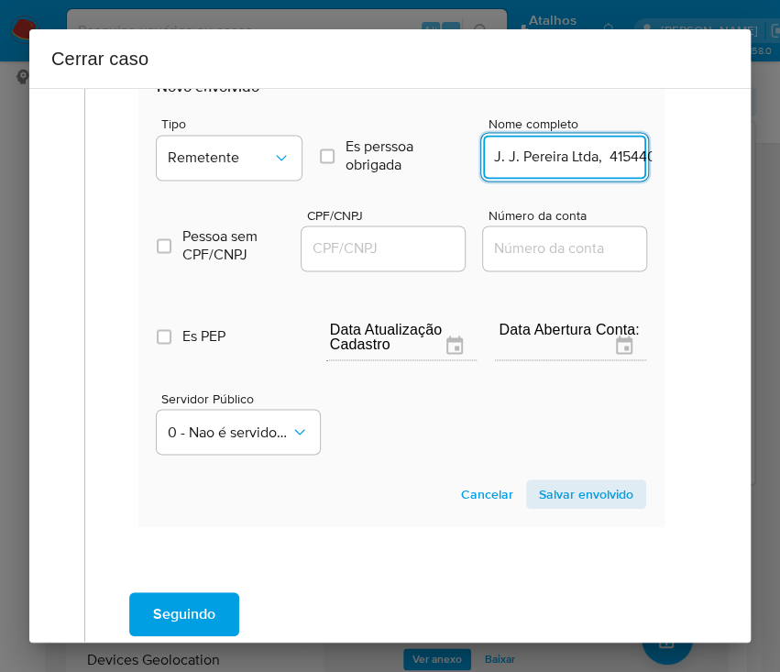
click at [581, 166] on div "J. J. Pereira Ltda, 41544069000163" at bounding box center [564, 157] width 163 height 44
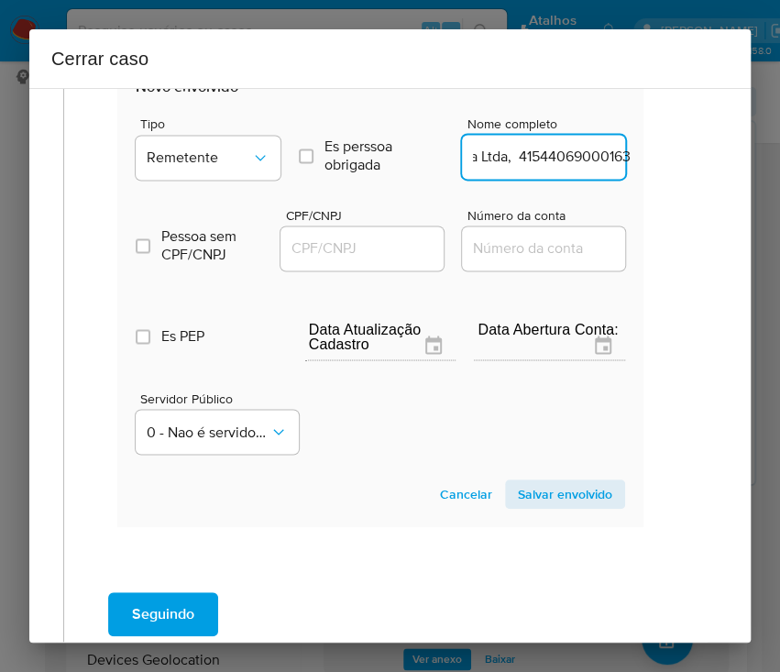
drag, startPoint x: 585, startPoint y: 160, endPoint x: 779, endPoint y: 173, distance: 194.9
type input "J. J. Pereira Ltda"
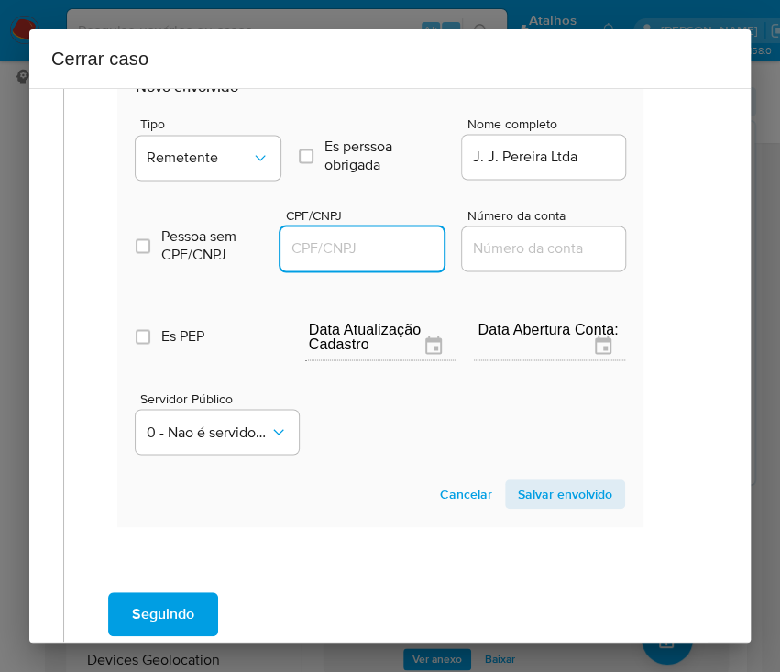
click at [364, 245] on input "CPF/CNPJ" at bounding box center [371, 249] width 180 height 24
paste input "41544069000163"
type input "41544069000163"
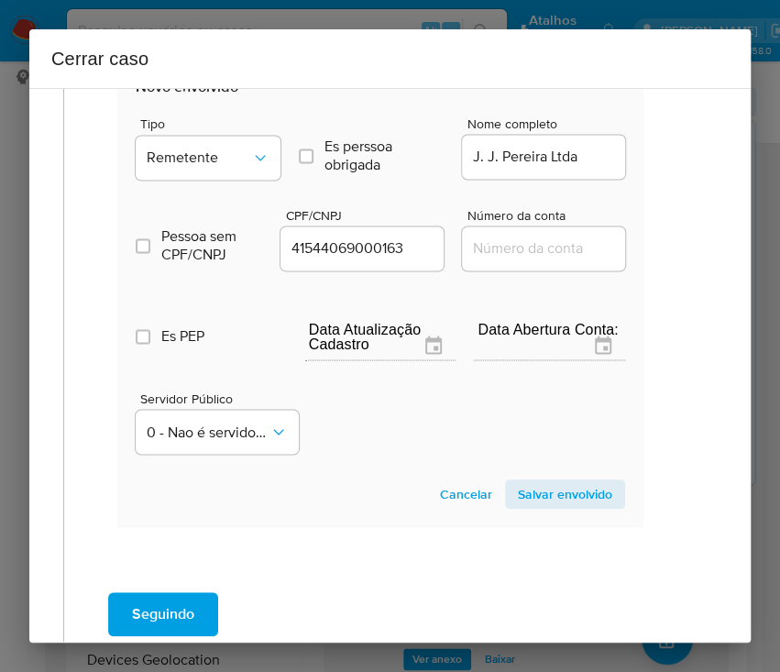
click at [524, 498] on span "Salvar envolvido" at bounding box center [565, 494] width 94 height 26
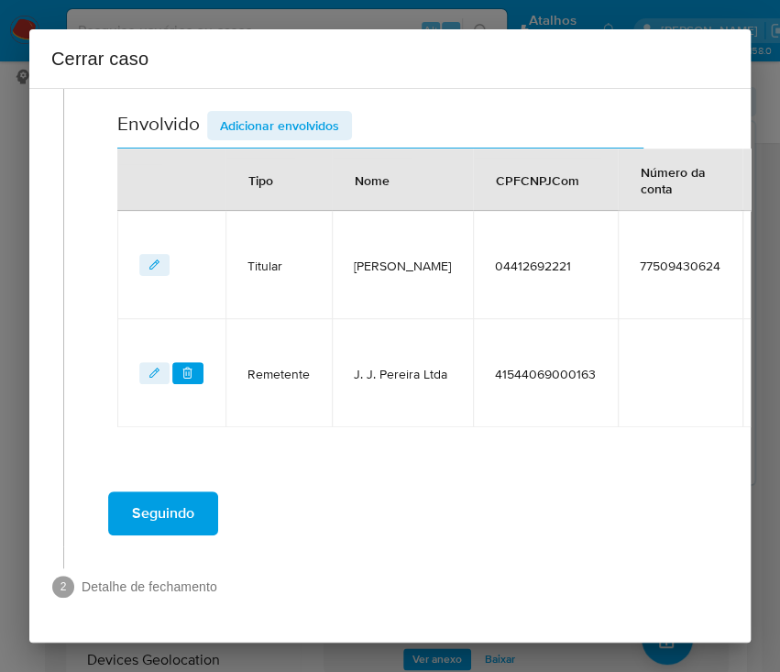
click at [281, 113] on span "Adicionar envolvidos" at bounding box center [279, 126] width 119 height 26
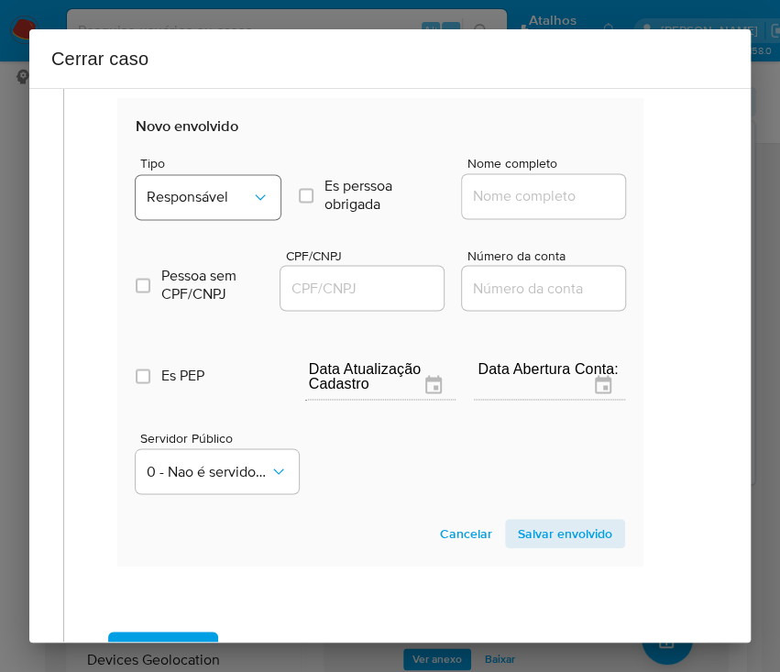
scroll to position [955, 21]
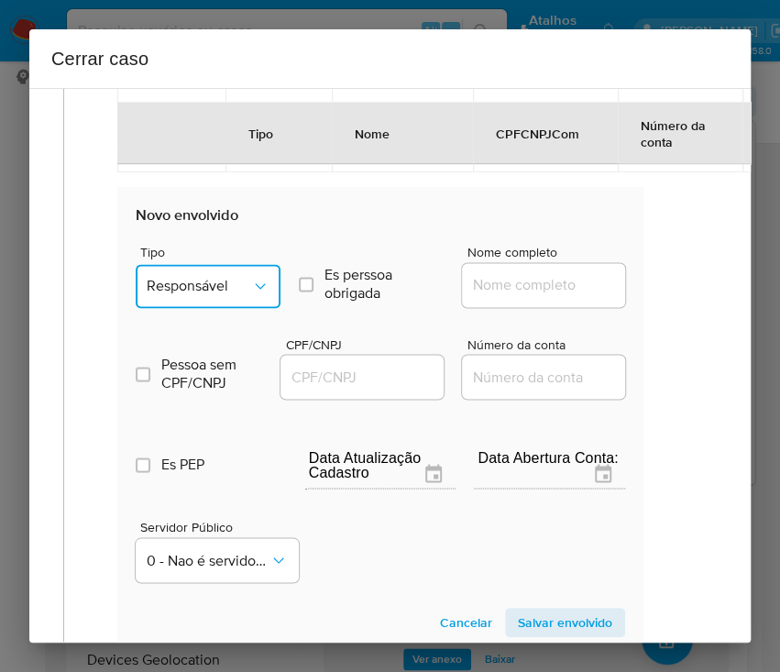
click at [213, 271] on button "Responsável" at bounding box center [208, 286] width 145 height 44
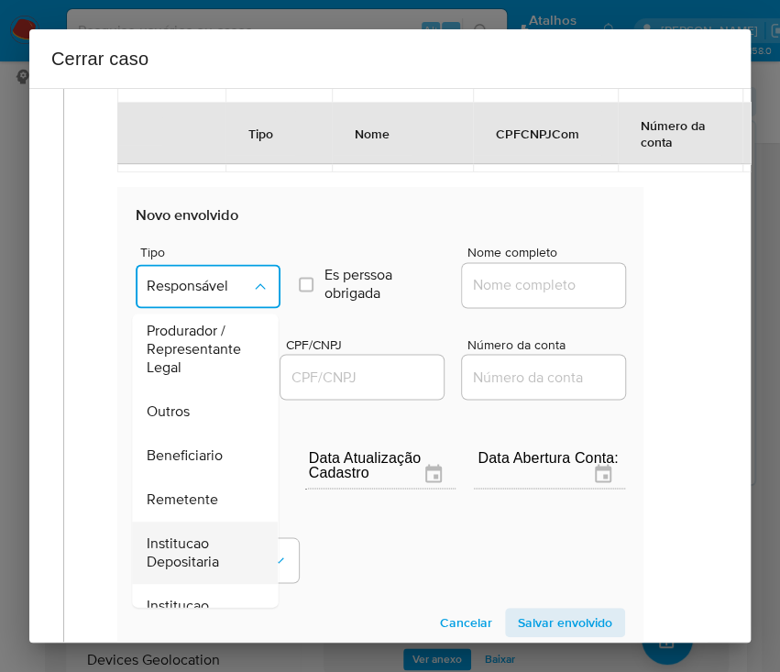
scroll to position [326, 0]
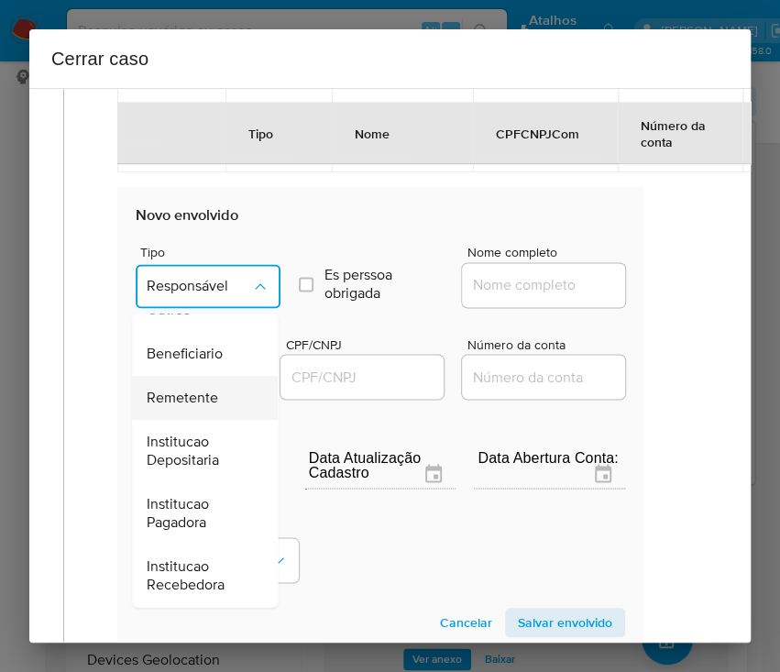
click at [204, 390] on span "Remetente" at bounding box center [183, 398] width 72 height 18
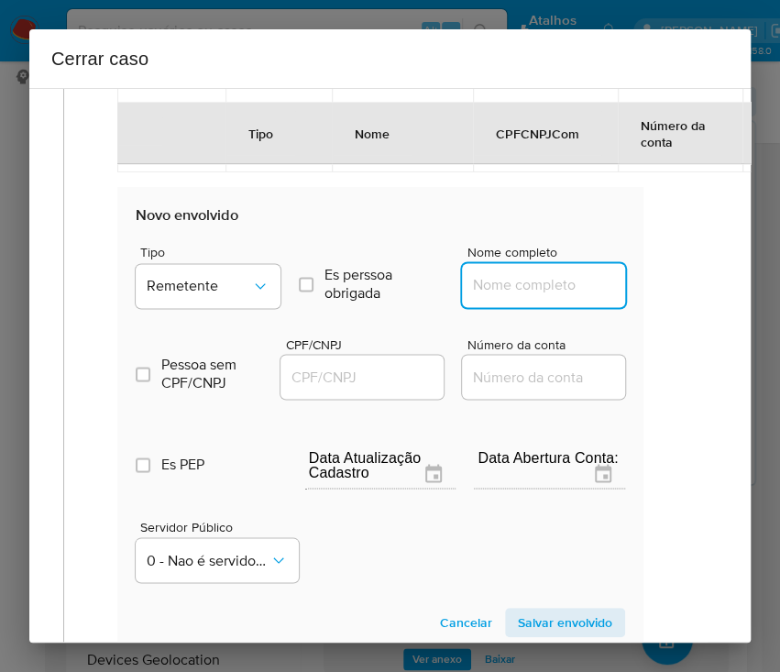
click at [513, 290] on input "Nome completo" at bounding box center [552, 285] width 180 height 24
paste input "Liene Do Nascimento Pereira, 65015959249"
drag, startPoint x: 513, startPoint y: 282, endPoint x: 682, endPoint y: 295, distance: 169.2
click at [682, 295] on div "1 Informação completa Geral Data de início 01/07/2025 Data Fin 09/09/2025 Valor…" at bounding box center [369, 2] width 678 height 1708
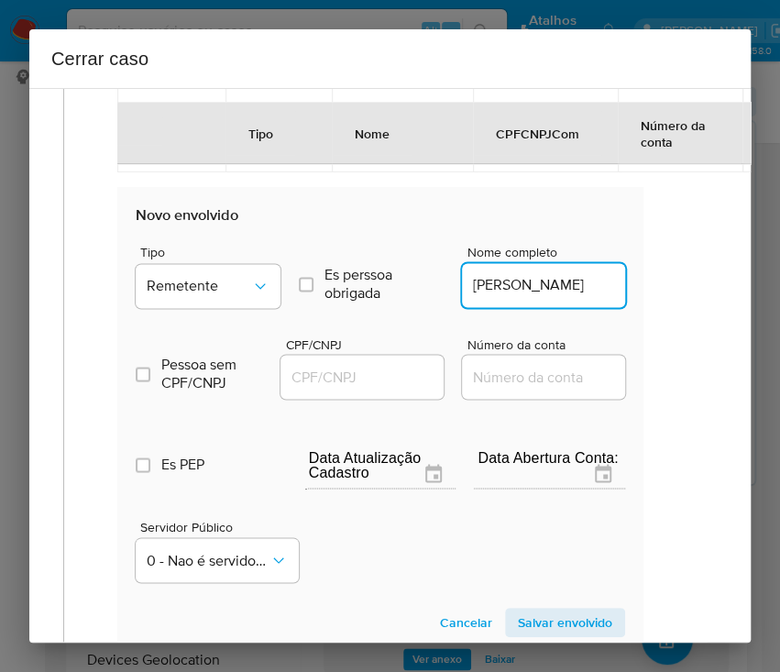
scroll to position [0, 29]
type input "Liene Do Nascimento Pereira"
click at [307, 367] on input "CPF/CNPJ" at bounding box center [371, 377] width 180 height 24
paste input "65015959249"
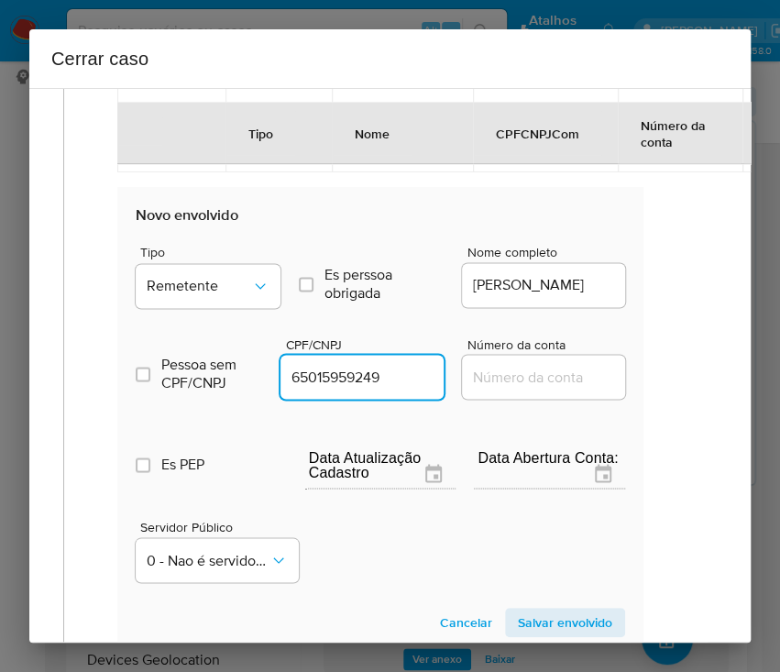
type input "65015959249"
click at [570, 615] on span "Salvar envolvido" at bounding box center [565, 623] width 94 height 26
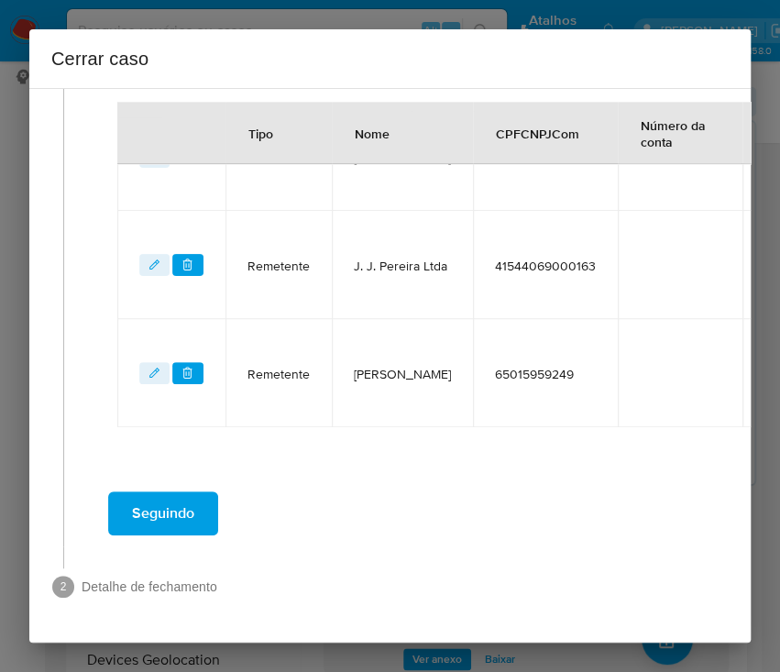
scroll to position [824, 21]
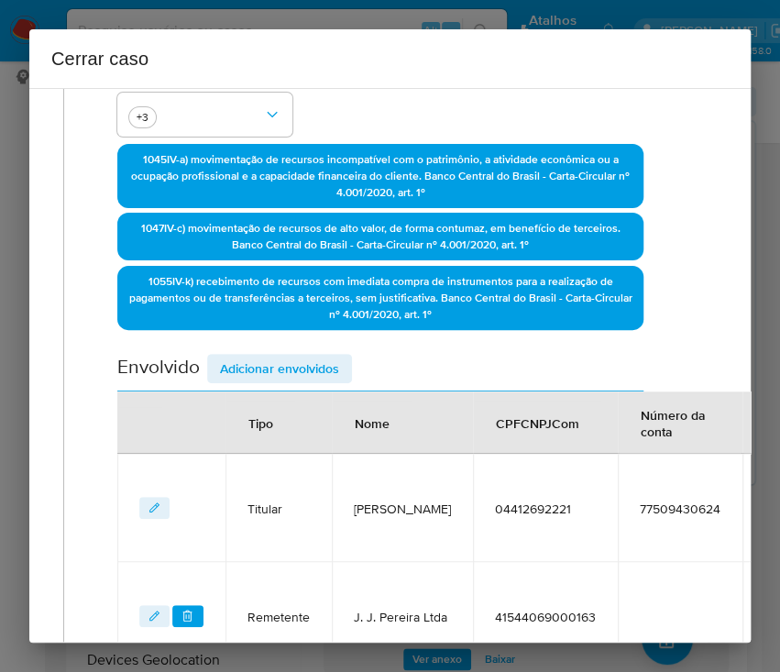
drag, startPoint x: 279, startPoint y: 352, endPoint x: 281, endPoint y: 366, distance: 13.9
click at [281, 356] on span "Adicionar envolvidos" at bounding box center [279, 369] width 119 height 26
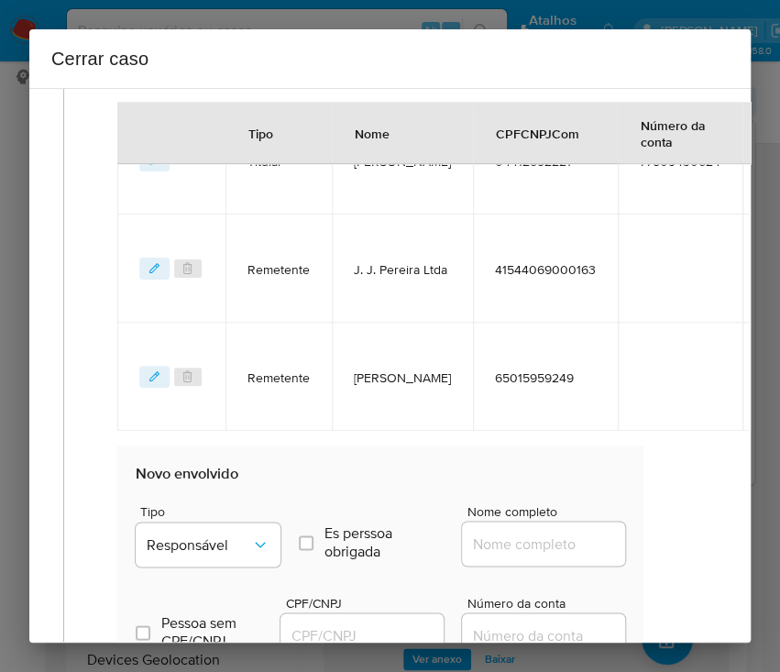
scroll to position [946, 21]
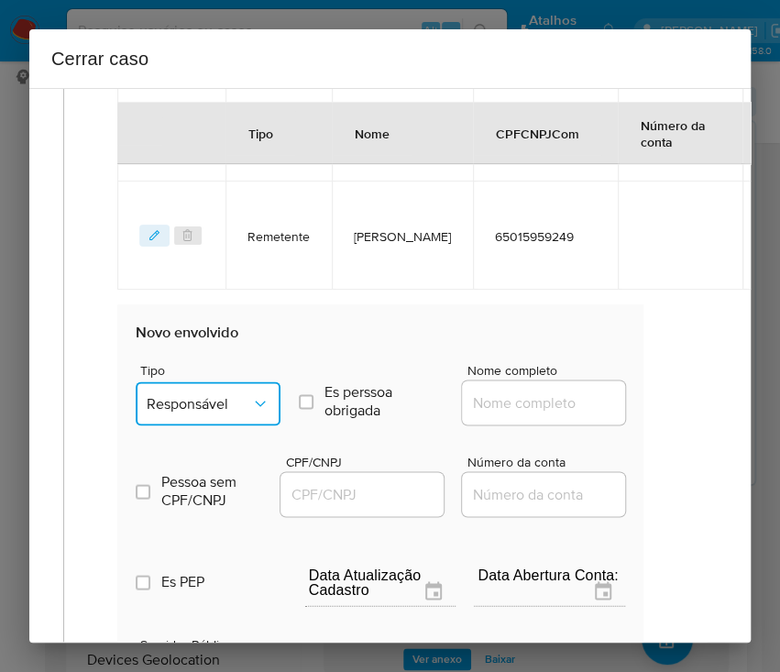
drag, startPoint x: 199, startPoint y: 388, endPoint x: 192, endPoint y: 416, distance: 29.4
click at [199, 391] on button "Responsável" at bounding box center [208, 403] width 145 height 44
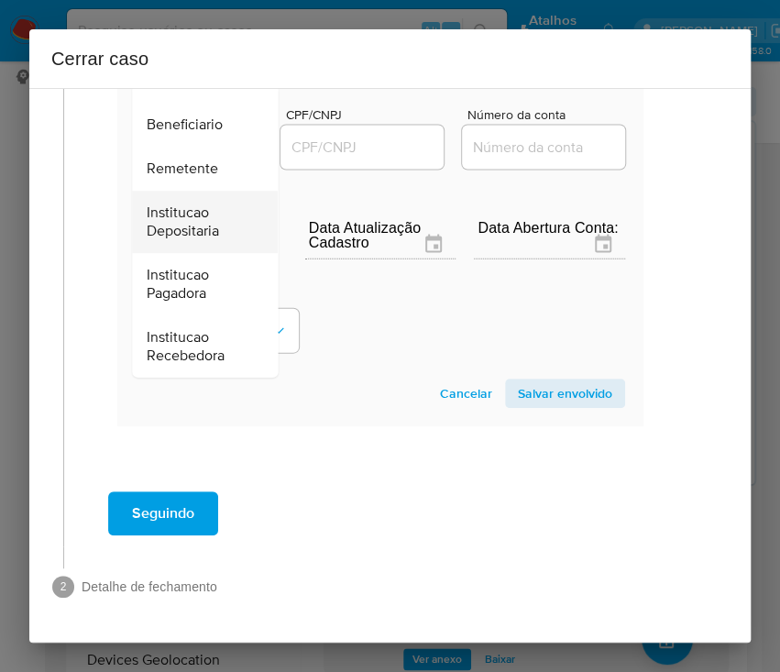
scroll to position [204, 0]
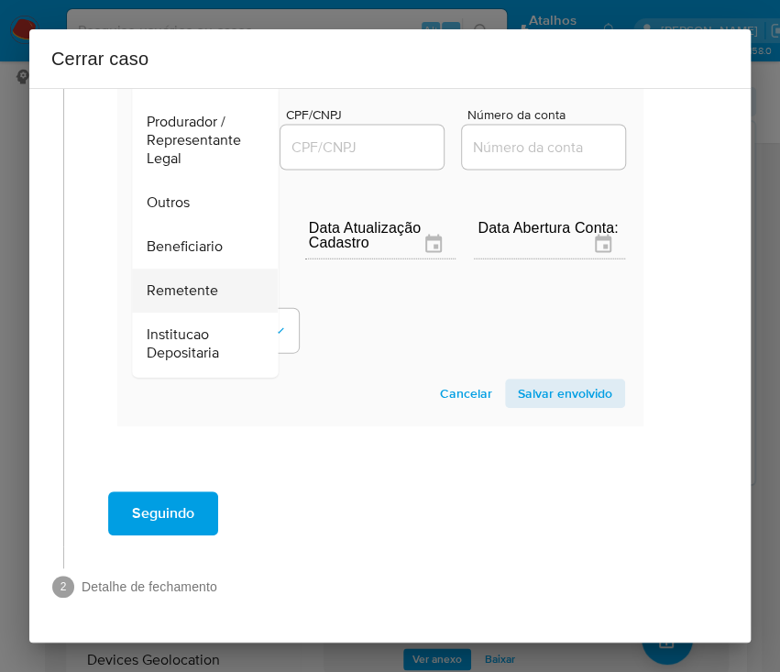
click at [180, 282] on span "Remetente" at bounding box center [183, 291] width 72 height 18
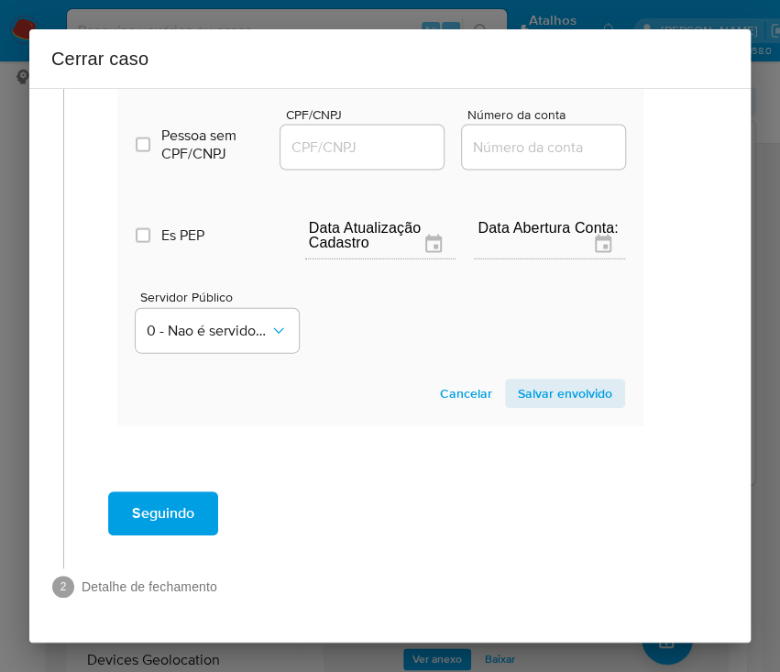
scroll to position [990, 21]
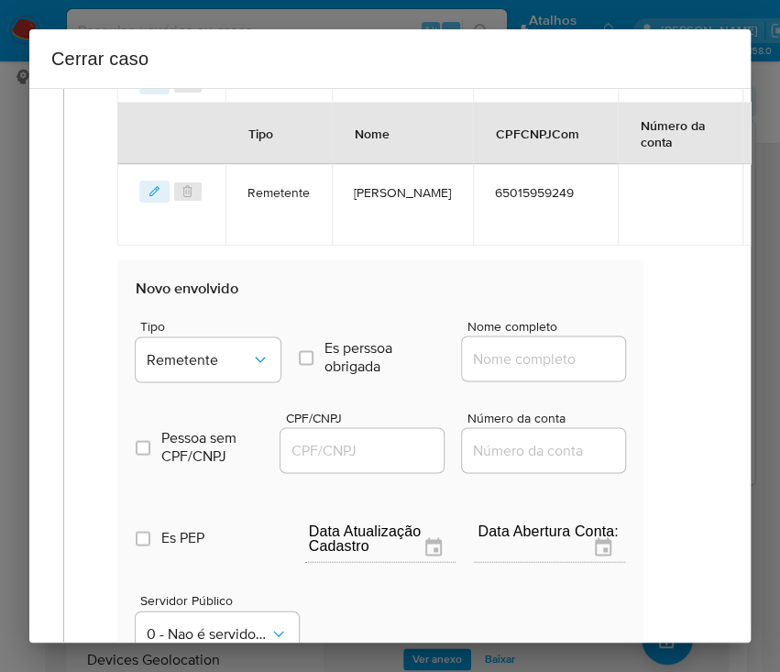
click at [510, 360] on input "Nome completo" at bounding box center [552, 359] width 180 height 24
paste input "Cristiane Vasconcelos Couto, 70133990273"
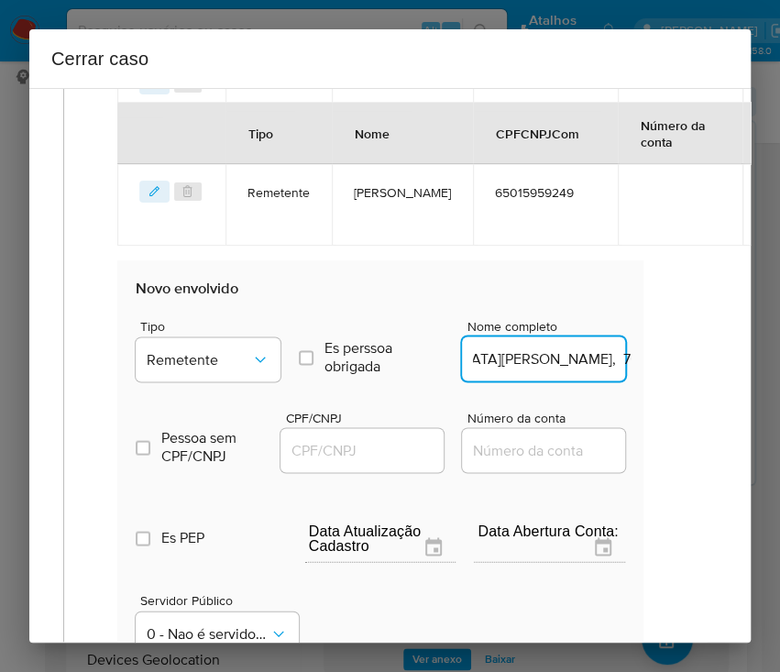
drag, startPoint x: 515, startPoint y: 359, endPoint x: 713, endPoint y: 359, distance: 198.0
click at [713, 359] on div "1 Informação completa Geral Data de início 01/07/2025 Data Fin 09/09/2025 Valor…" at bounding box center [390, 365] width 722 height 555
type input "Cristiane Vasconcelos Couto"
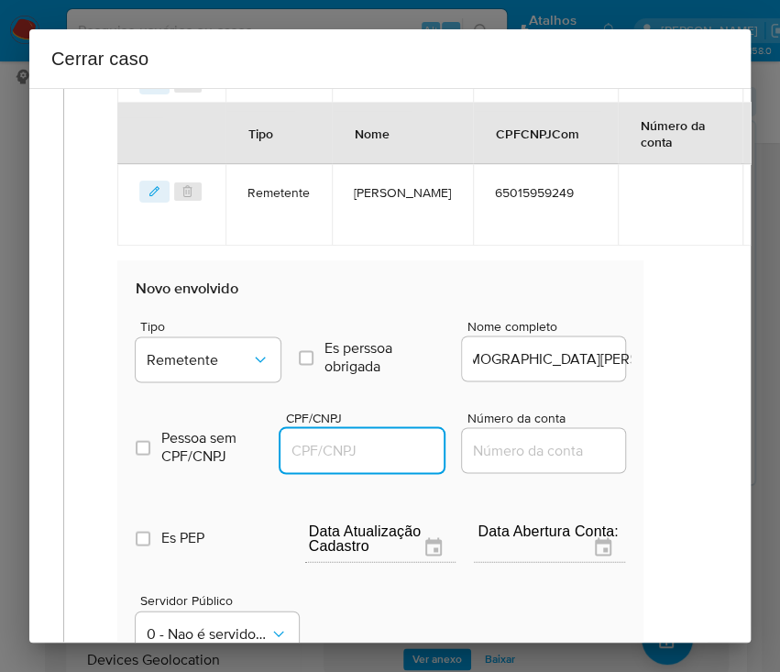
scroll to position [0, 0]
click at [327, 438] on input "CPF/CNPJ" at bounding box center [371, 450] width 180 height 24
paste input "70133990273"
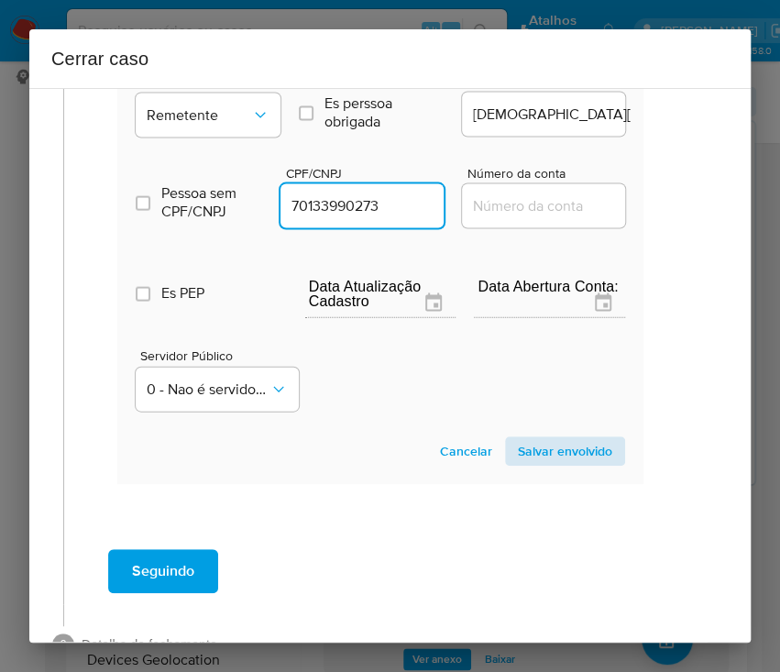
type input "70133990273"
click at [518, 442] on span "Salvar envolvido" at bounding box center [565, 451] width 94 height 26
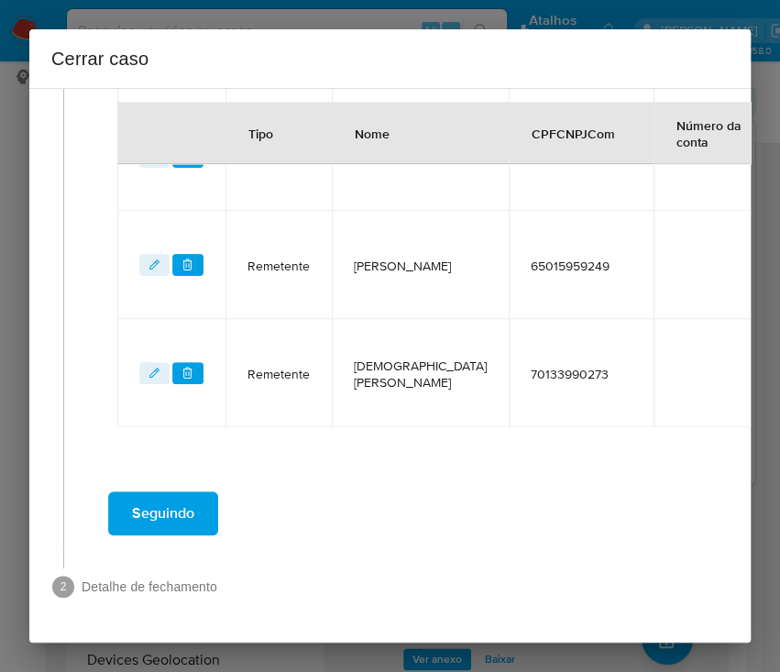
scroll to position [932, 21]
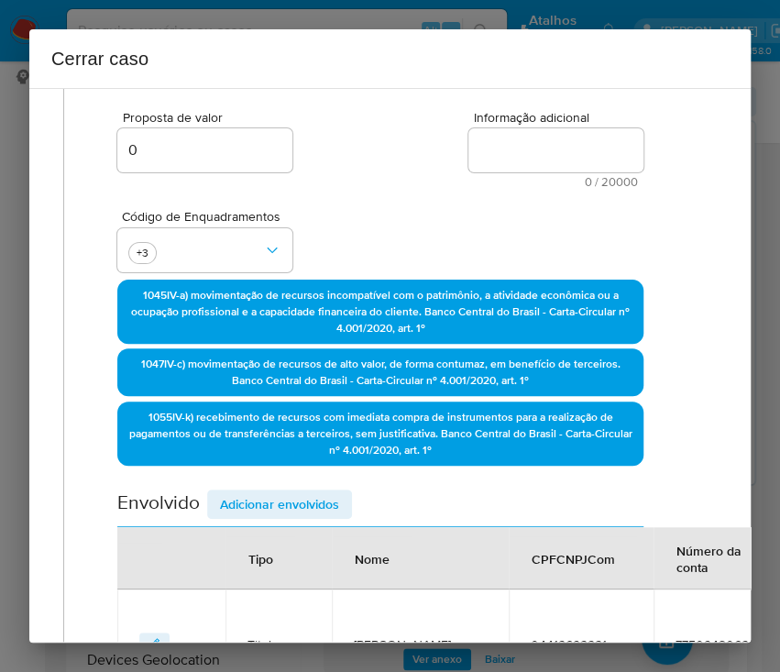
click at [285, 508] on span "Adicionar envolvidos" at bounding box center [279, 504] width 119 height 26
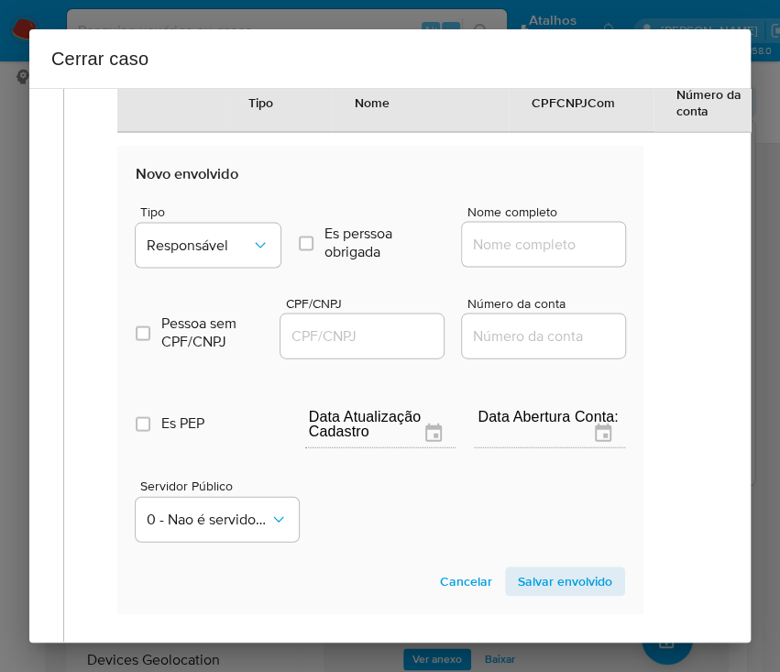
scroll to position [1299, 21]
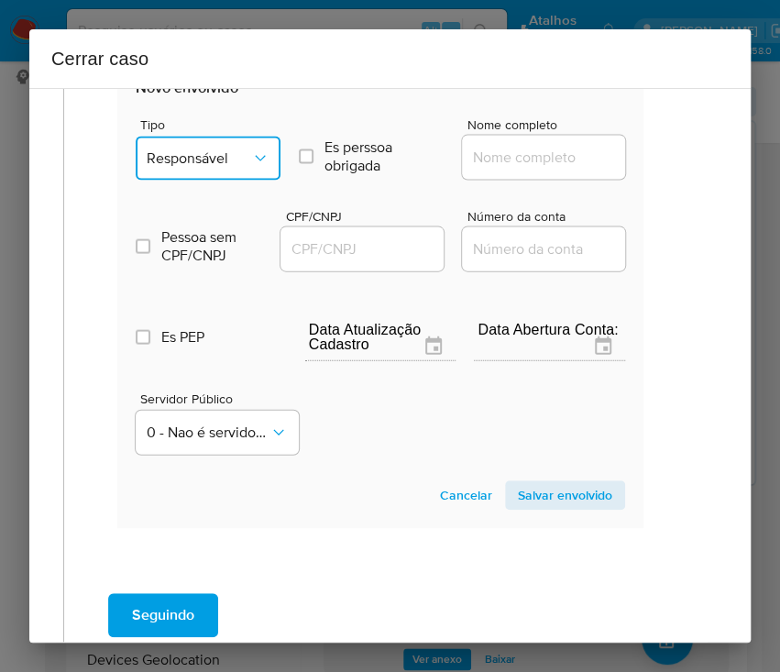
click at [223, 165] on button "Responsável" at bounding box center [208, 159] width 145 height 44
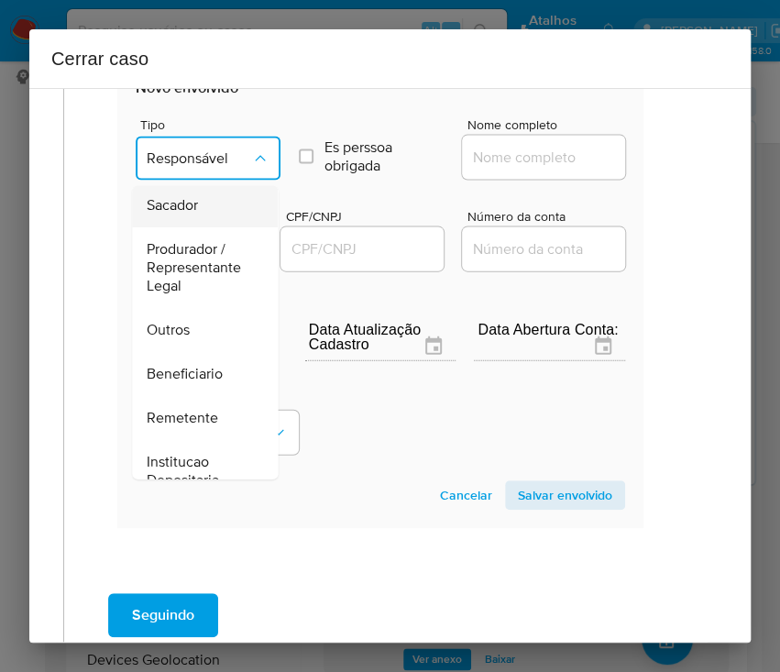
scroll to position [325, 0]
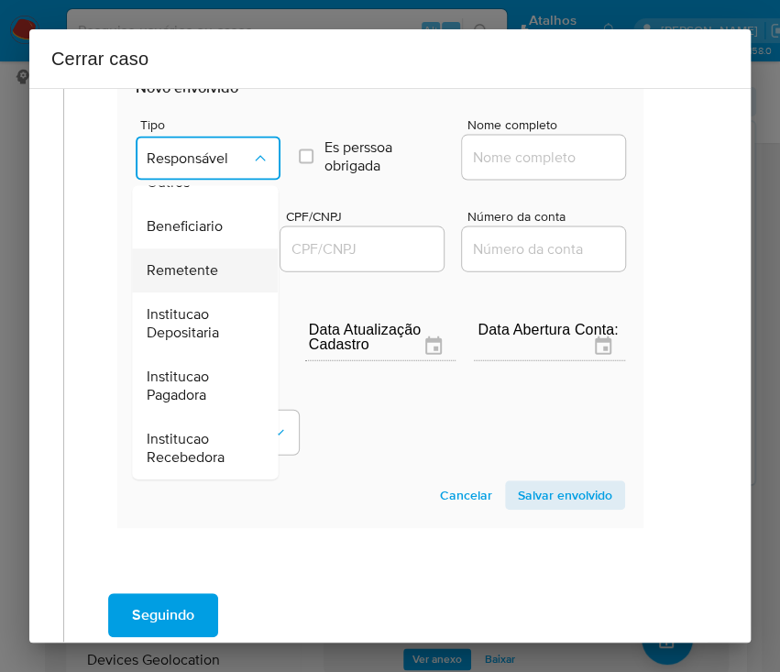
click at [193, 263] on span "Remetente" at bounding box center [183, 271] width 72 height 18
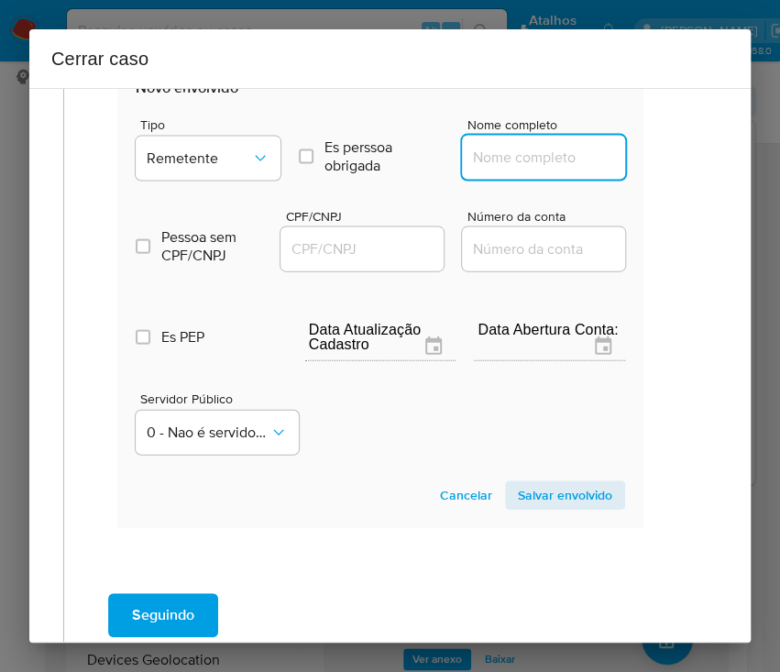
click at [489, 149] on input "Nome completo" at bounding box center [552, 158] width 180 height 24
paste input "Leonice Matos Rodrigues, 68527098253"
click at [517, 156] on input "Leonice Matos Rodrigues, 68527098253" at bounding box center [552, 158] width 180 height 24
drag, startPoint x: 512, startPoint y: 157, endPoint x: 636, endPoint y: 158, distance: 124.7
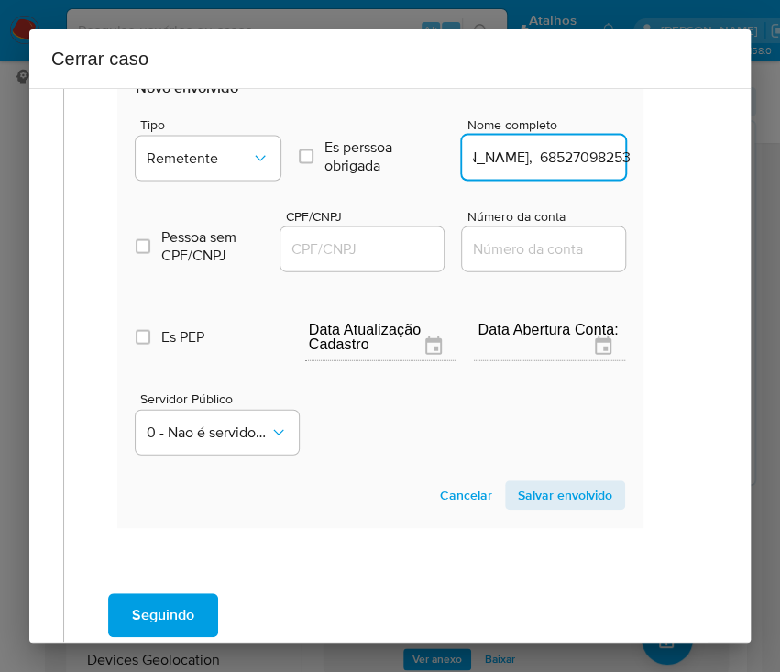
type input "Leonice Matos Rodrigues"
click at [337, 248] on input "CPF/CNPJ" at bounding box center [371, 249] width 180 height 24
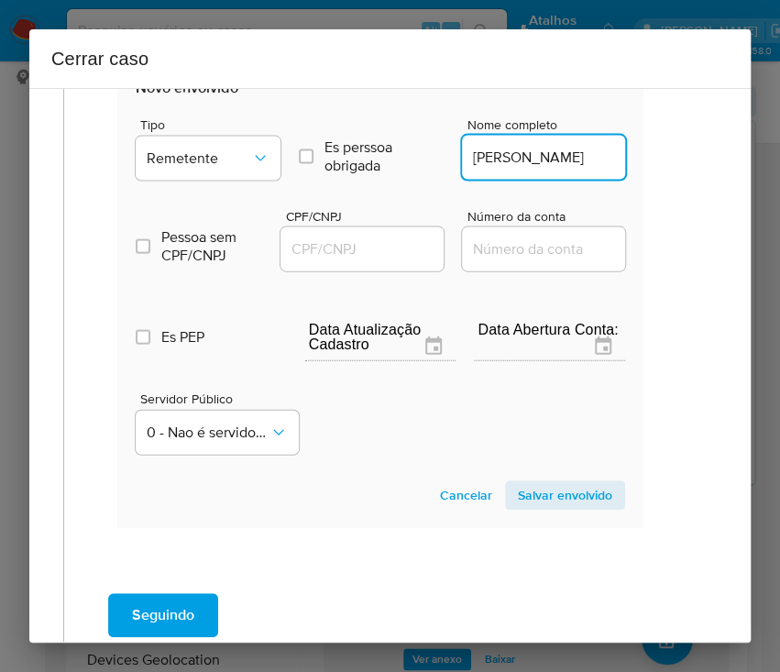
paste input "68527098253"
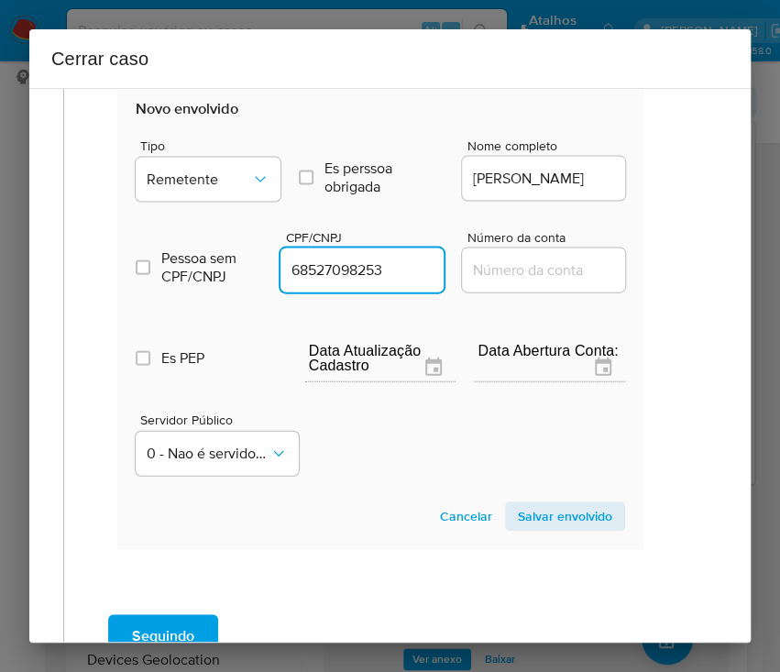
scroll to position [1172, 21]
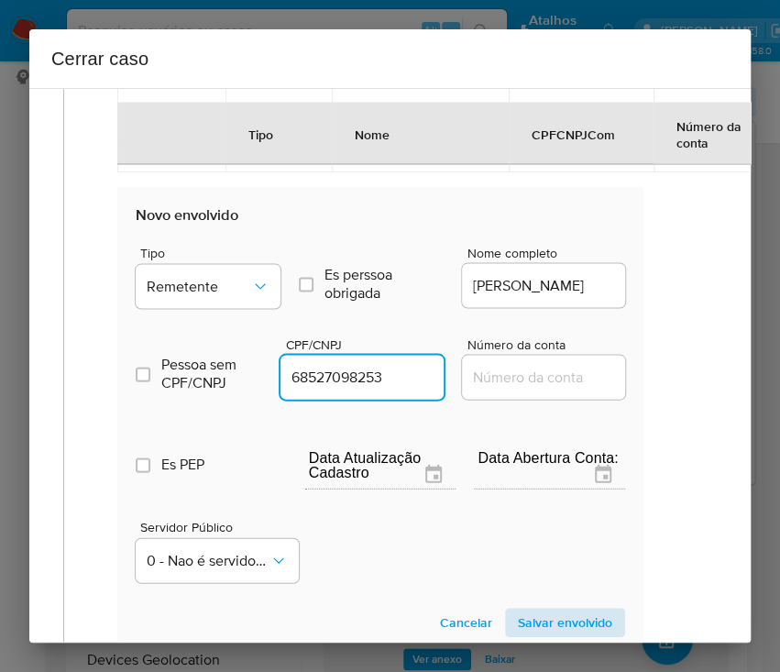
type input "68527098253"
click at [573, 615] on span "Salvar envolvido" at bounding box center [565, 623] width 94 height 26
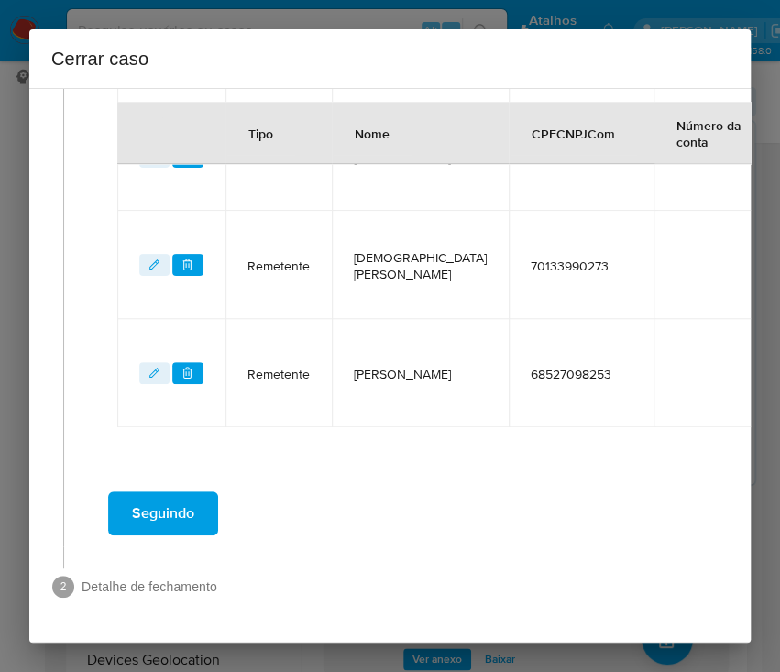
scroll to position [1042, 21]
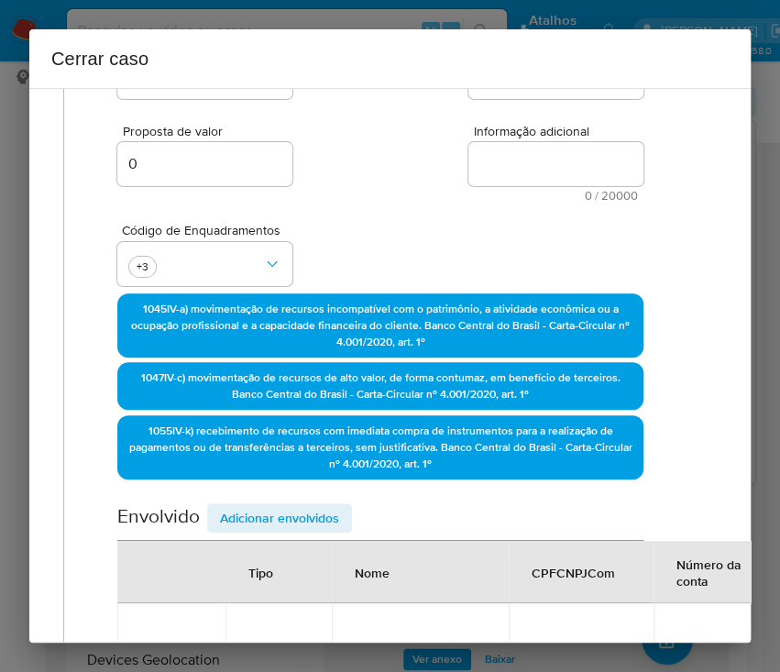
click at [286, 515] on span "Adicionar envolvidos" at bounding box center [279, 518] width 119 height 26
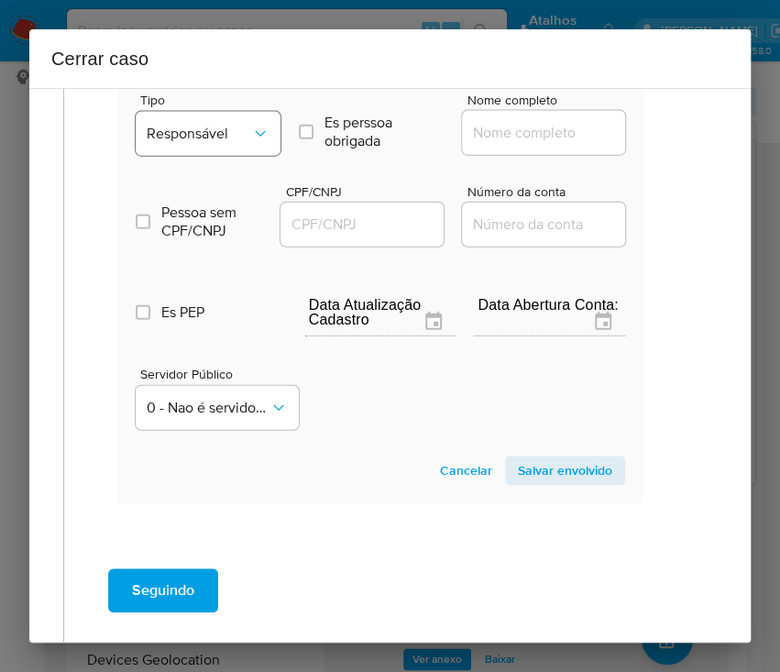
scroll to position [1280, 21]
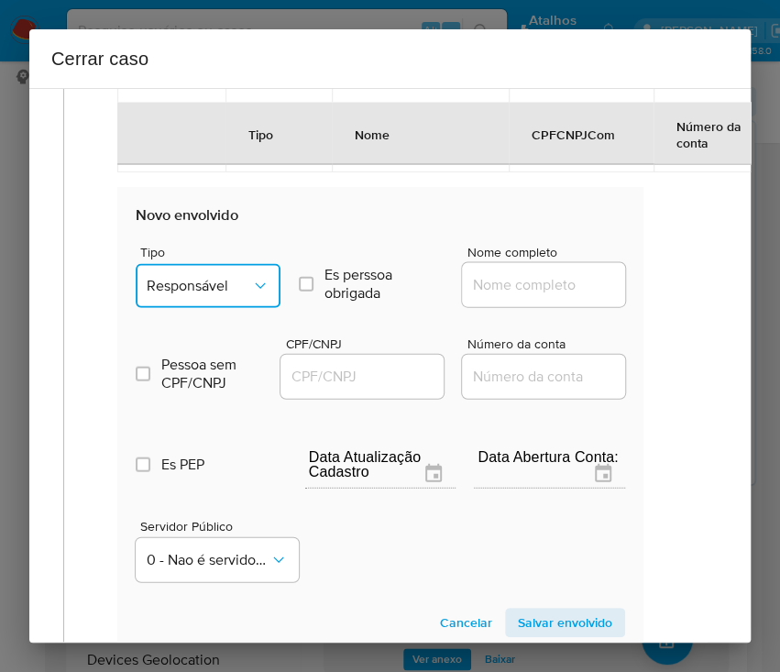
click at [215, 277] on span "Responsável" at bounding box center [199, 286] width 105 height 18
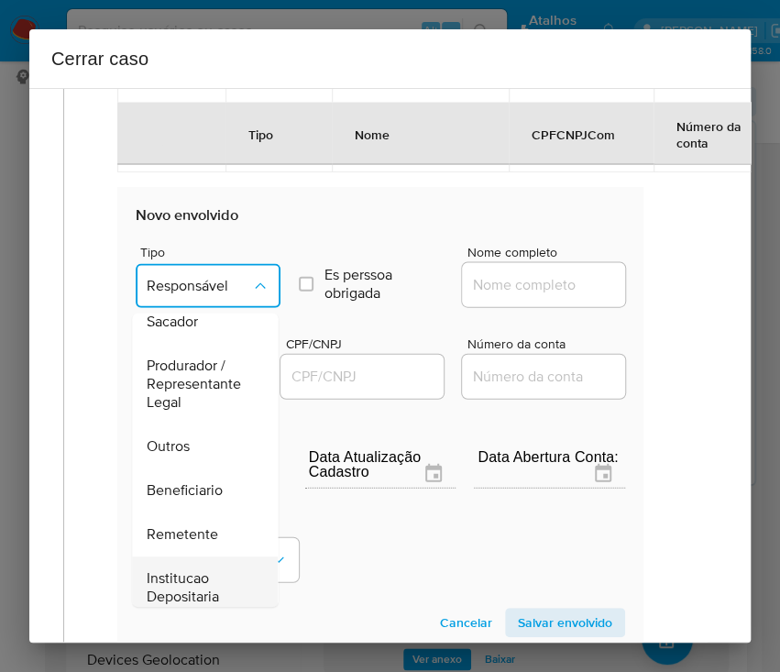
scroll to position [326, 0]
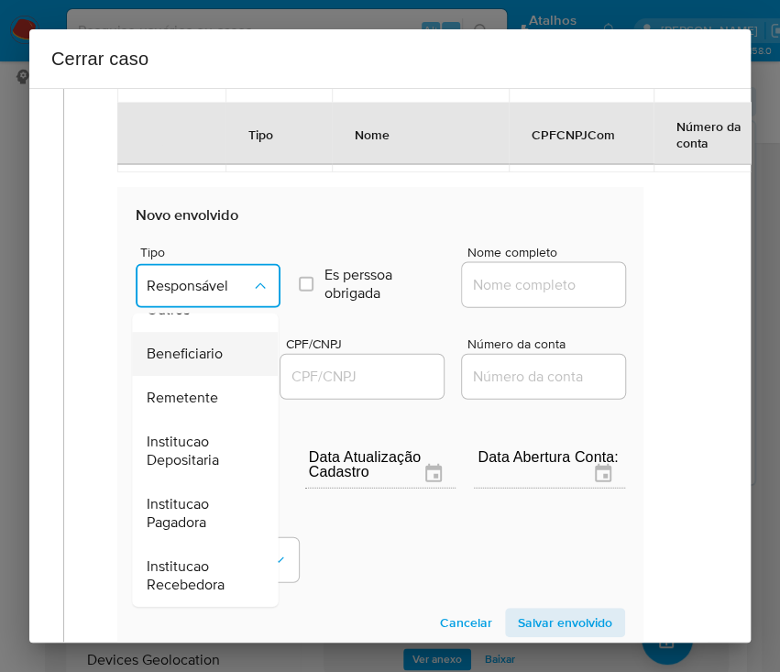
click at [204, 345] on span "Beneficiario" at bounding box center [185, 354] width 76 height 18
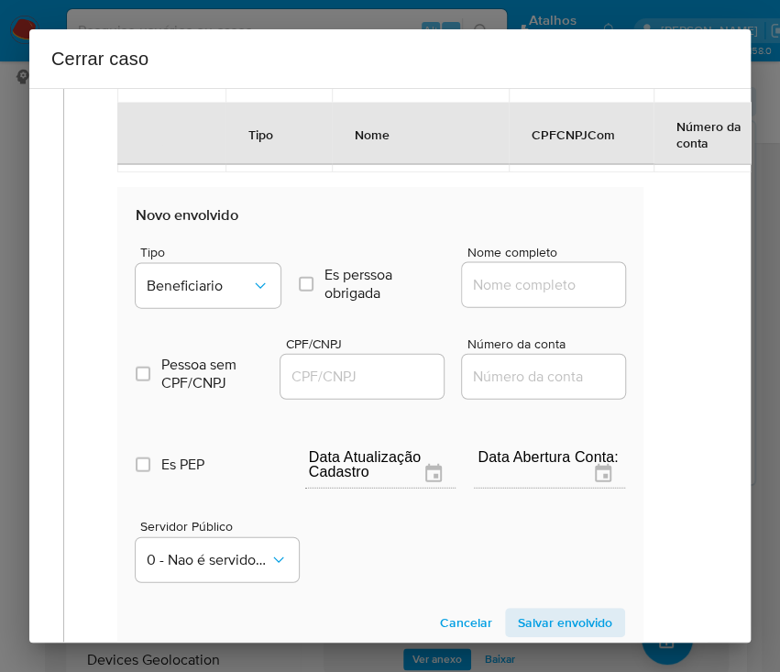
click at [505, 268] on div at bounding box center [543, 285] width 163 height 44
click at [504, 279] on input "Nome completo" at bounding box center [552, 285] width 180 height 24
paste input "Felipe Nascimento De Sousa, 13698969483"
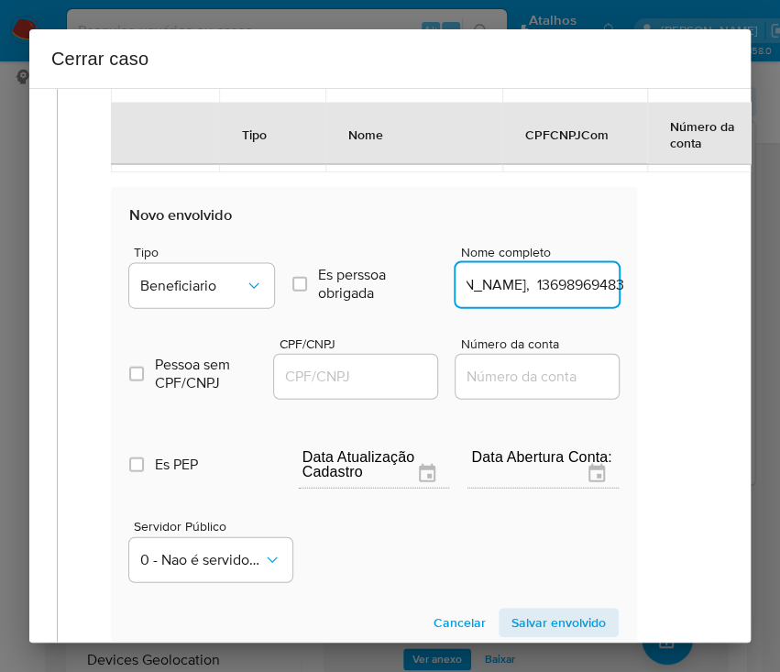
drag, startPoint x: 518, startPoint y: 286, endPoint x: 715, endPoint y: 292, distance: 197.2
click at [715, 292] on div "1 Informação completa Geral Data de início 01/07/2025 Data Fin 09/09/2025 Valor…" at bounding box center [390, 365] width 722 height 555
type input "Felipe Nascimento De Sousa"
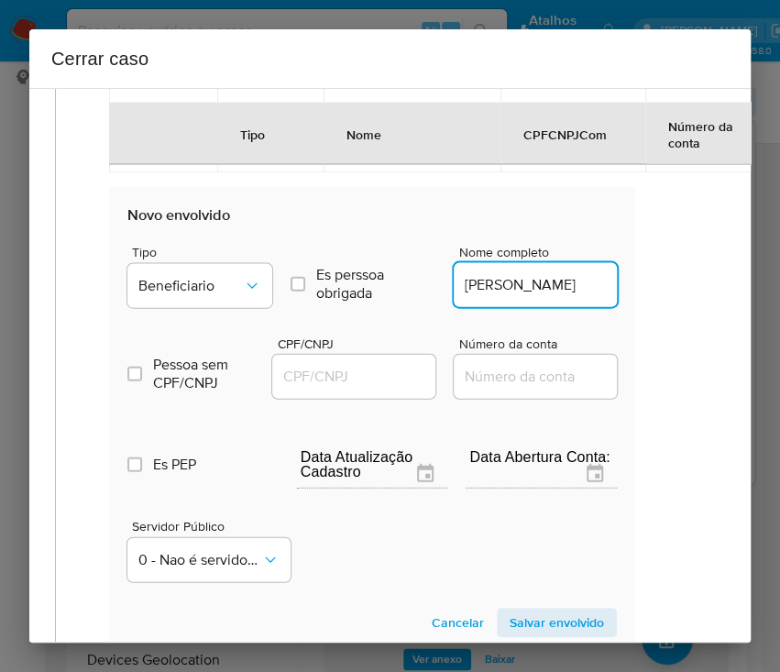
drag, startPoint x: 346, startPoint y: 369, endPoint x: 361, endPoint y: 370, distance: 15.6
click at [346, 369] on input "CPF/CNPJ" at bounding box center [362, 377] width 180 height 24
paste input "13698969483"
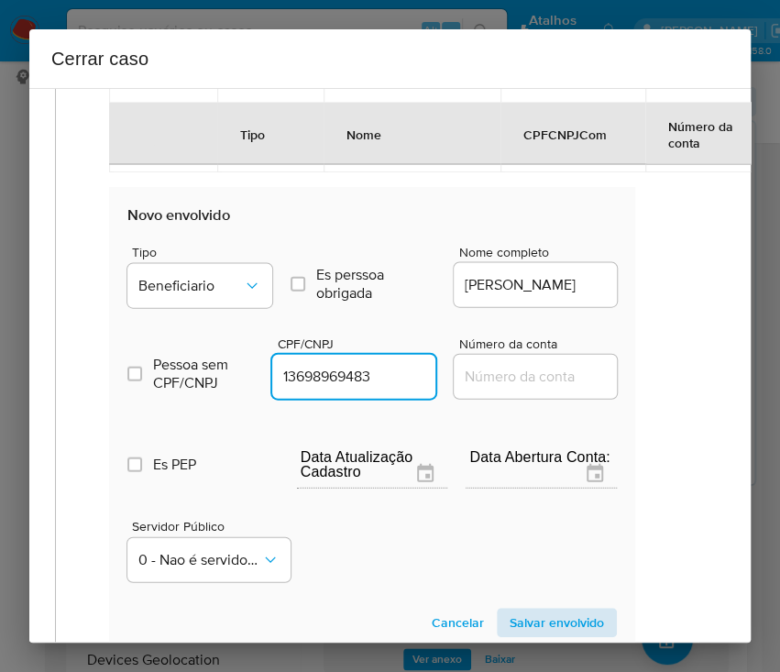
type input "13698969483"
click at [576, 620] on span "Salvar envolvido" at bounding box center [557, 623] width 94 height 26
